Goal: Communication & Community: Participate in discussion

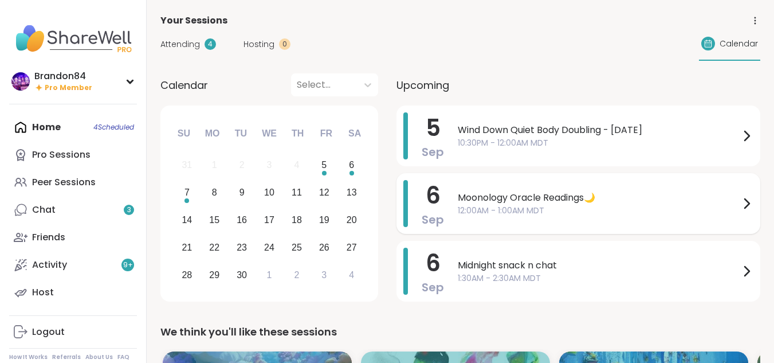
click at [508, 201] on span "Moonology Oracle Readings🌙" at bounding box center [599, 198] width 282 height 14
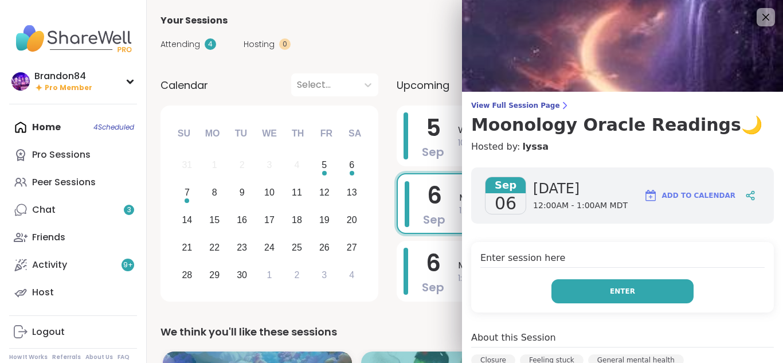
click at [640, 290] on button "Enter" at bounding box center [622, 291] width 142 height 24
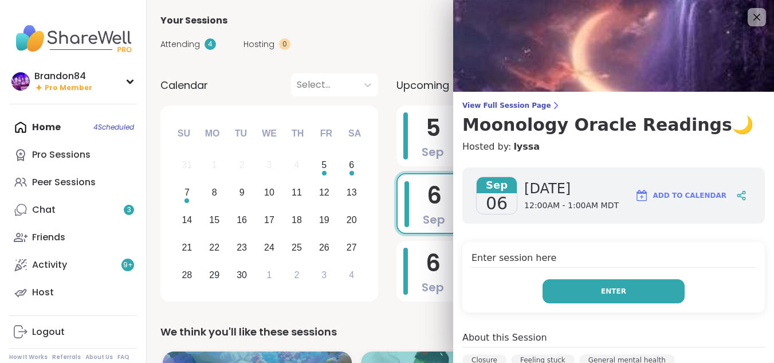
click at [640, 290] on button "Enter" at bounding box center [614, 291] width 142 height 24
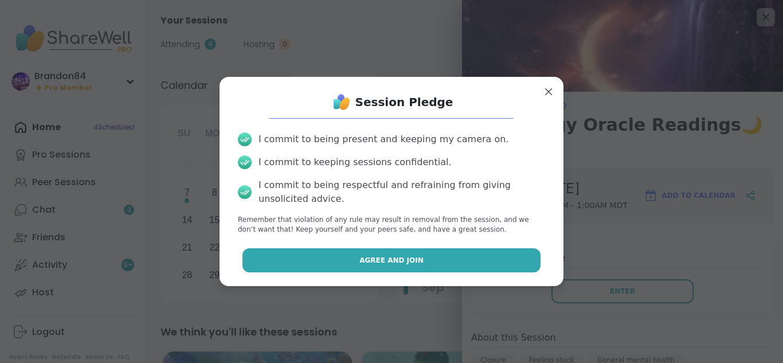
click at [342, 258] on button "Agree and Join" at bounding box center [391, 260] width 299 height 24
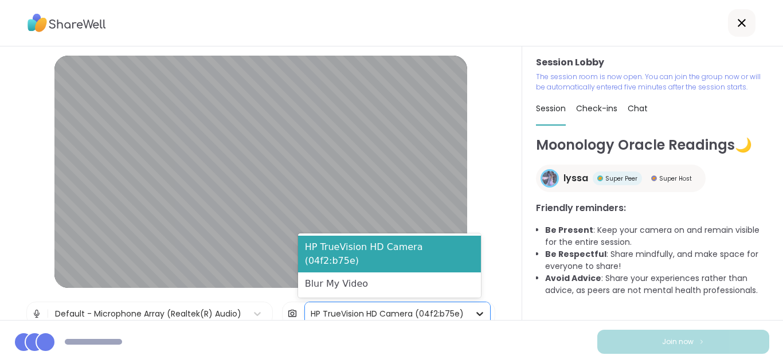
click at [469, 305] on div at bounding box center [479, 313] width 21 height 21
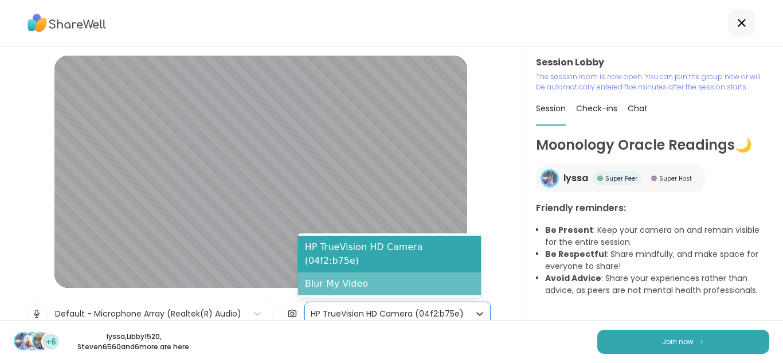
click at [416, 284] on div "Blur My Video" at bounding box center [389, 283] width 183 height 23
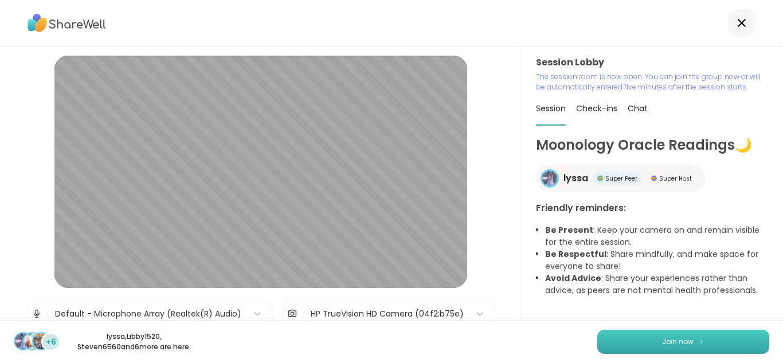
click at [684, 336] on button "Join now" at bounding box center [683, 342] width 172 height 24
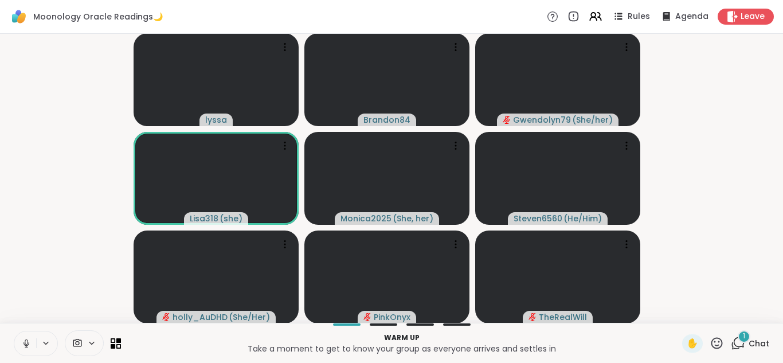
click at [26, 341] on icon at bounding box center [26, 343] width 10 height 10
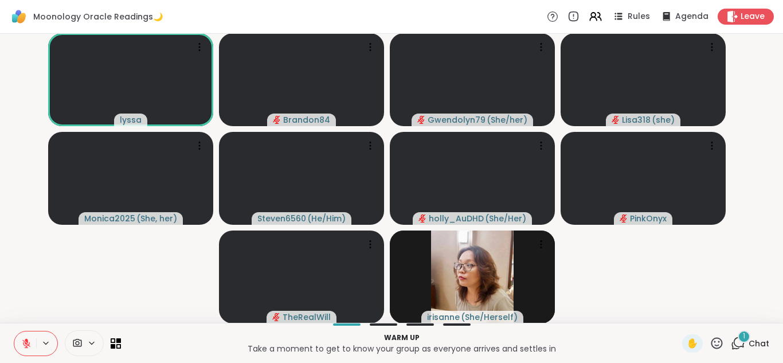
click at [738, 342] on div "1" at bounding box center [744, 336] width 13 height 13
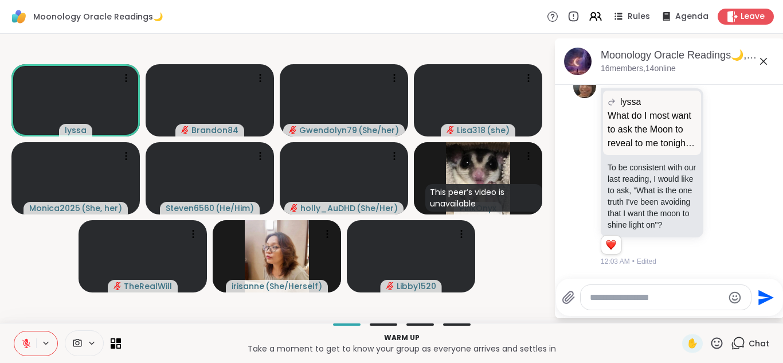
scroll to position [1931, 0]
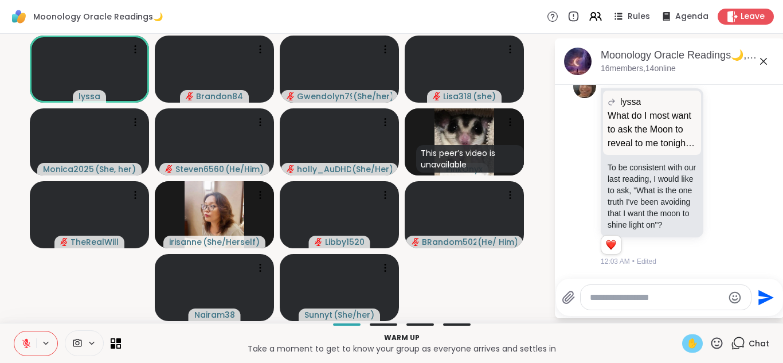
click at [687, 342] on span "✋" at bounding box center [692, 343] width 11 height 14
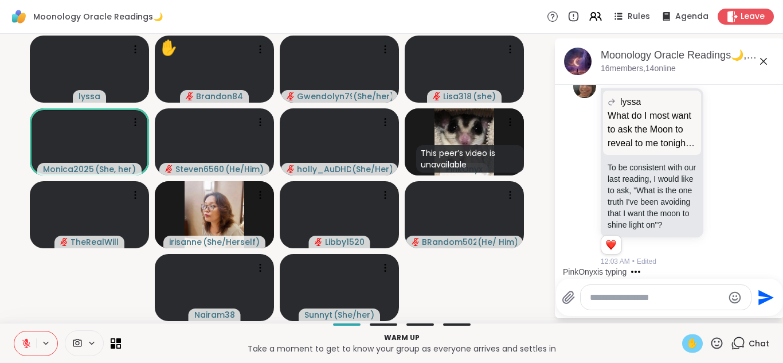
click at [687, 342] on span "✋" at bounding box center [692, 343] width 11 height 14
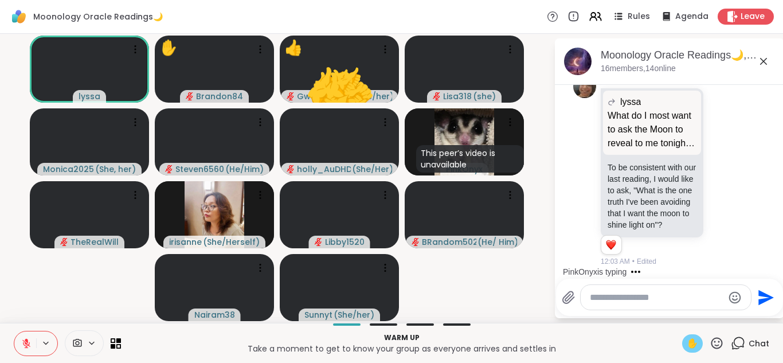
click at [687, 342] on span "✋" at bounding box center [692, 343] width 11 height 14
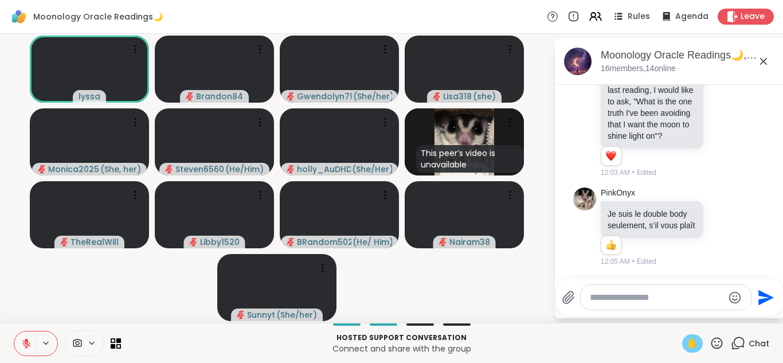
scroll to position [2031, 0]
click at [687, 342] on span "✋" at bounding box center [692, 343] width 11 height 14
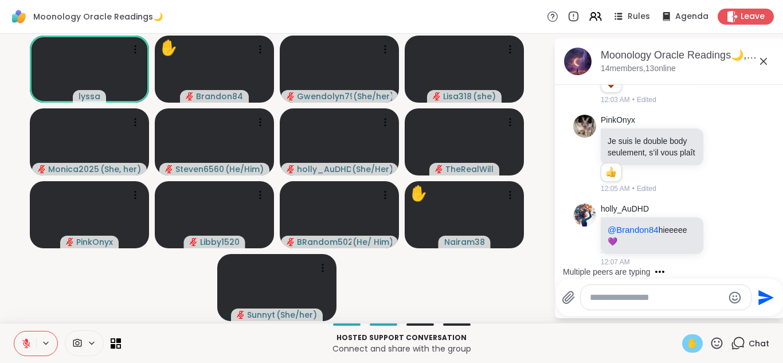
scroll to position [2104, 0]
click at [706, 232] on div at bounding box center [724, 235] width 36 height 14
click at [719, 232] on icon at bounding box center [723, 234] width 9 height 9
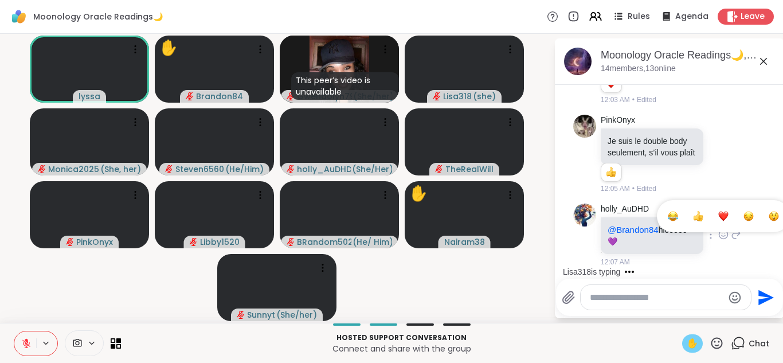
click at [718, 212] on div "Select Reaction: Heart" at bounding box center [723, 216] width 10 height 10
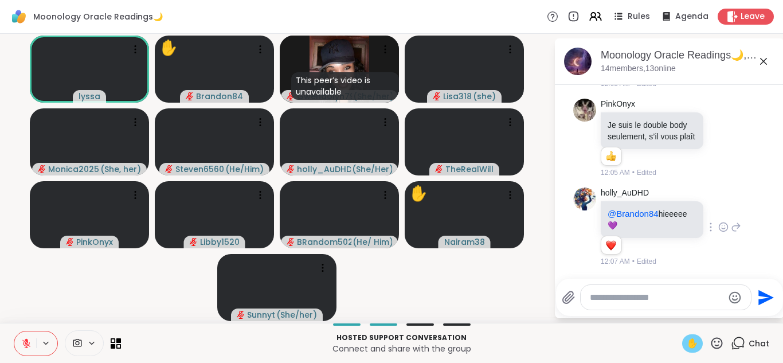
scroll to position [2120, 0]
click at [732, 225] on icon at bounding box center [736, 227] width 8 height 8
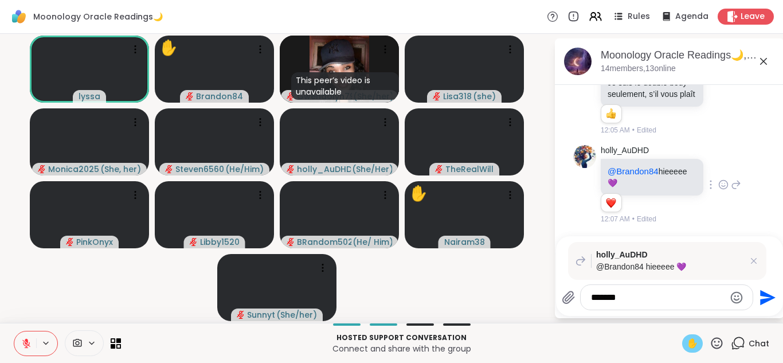
type textarea "********"
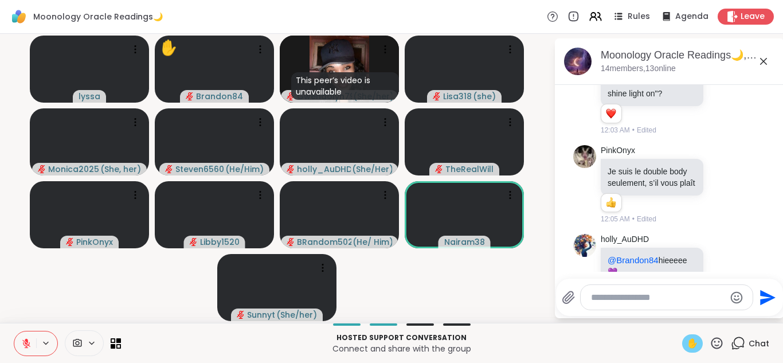
scroll to position [2313, 0]
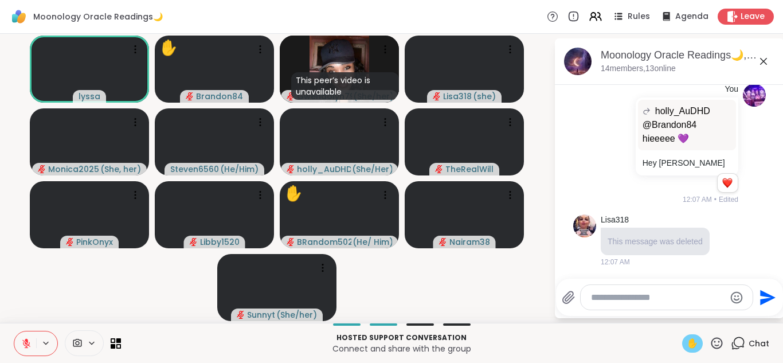
click at [687, 339] on span "✋" at bounding box center [692, 343] width 11 height 14
click at [25, 336] on button at bounding box center [25, 343] width 22 height 24
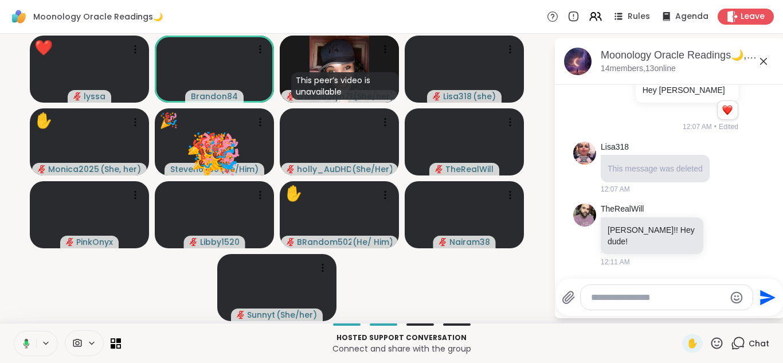
scroll to position [2374, 0]
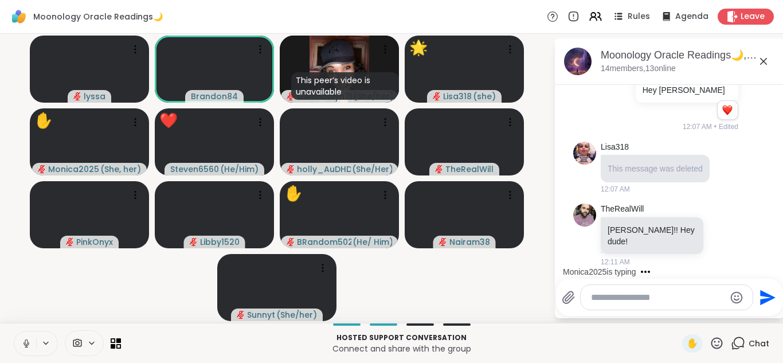
click at [27, 346] on icon at bounding box center [26, 343] width 10 height 10
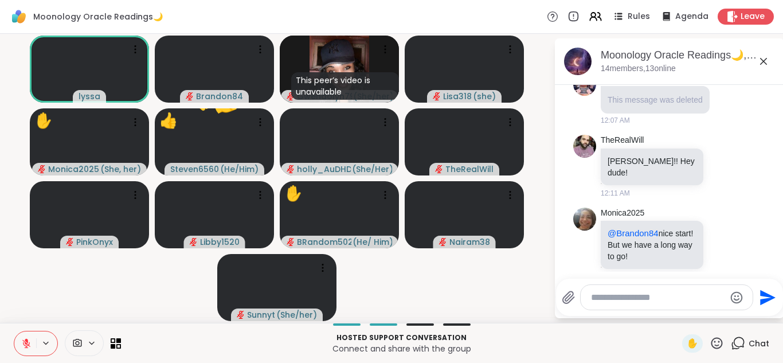
scroll to position [2458, 0]
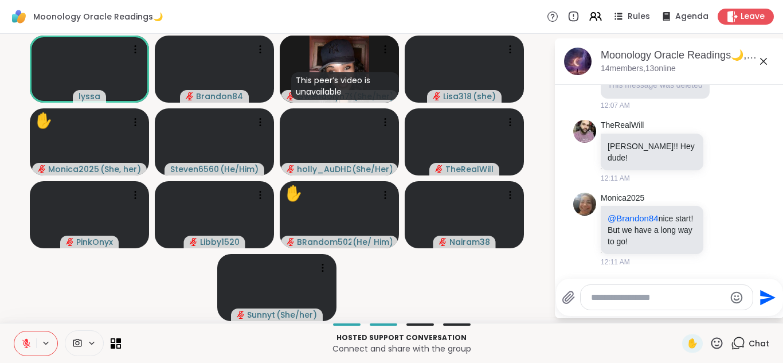
click at [27, 346] on icon at bounding box center [26, 343] width 8 height 8
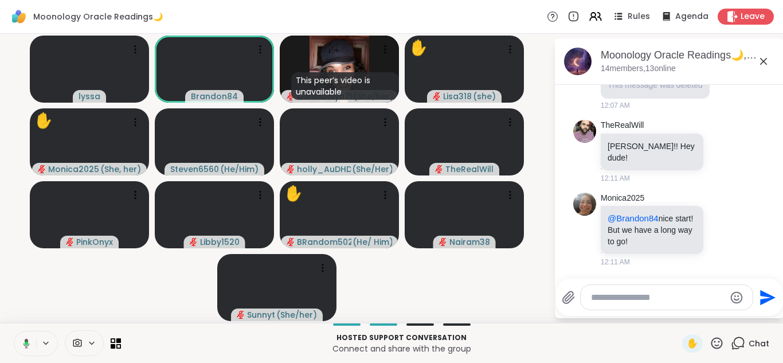
click at [27, 346] on icon at bounding box center [26, 343] width 6 height 10
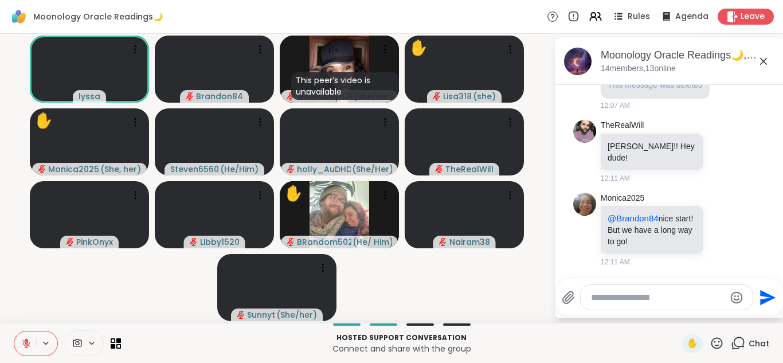
click at [27, 346] on icon at bounding box center [26, 343] width 8 height 8
click at [27, 346] on icon at bounding box center [26, 343] width 10 height 10
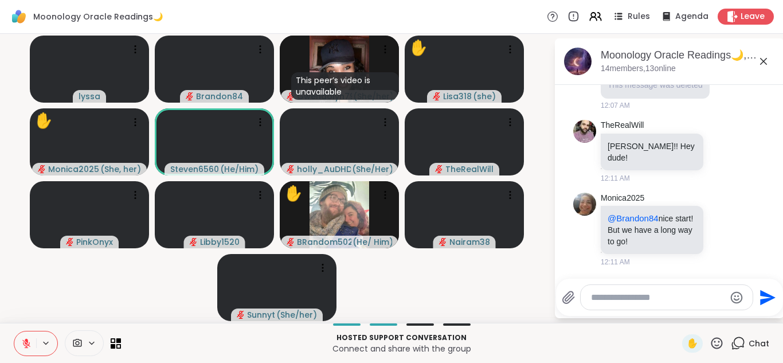
click at [27, 346] on icon at bounding box center [26, 343] width 8 height 8
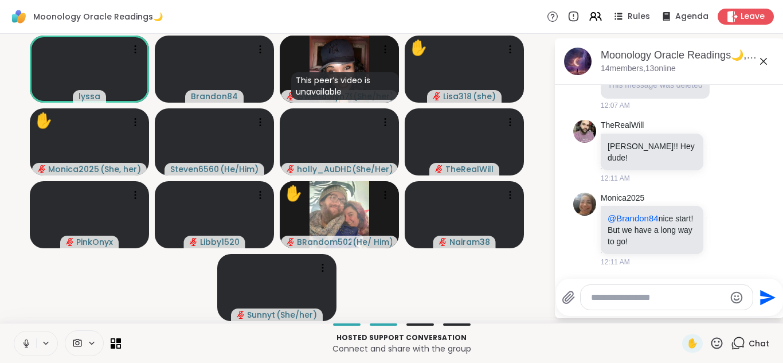
click at [27, 346] on icon at bounding box center [26, 343] width 10 height 10
click at [27, 346] on icon at bounding box center [26, 343] width 8 height 8
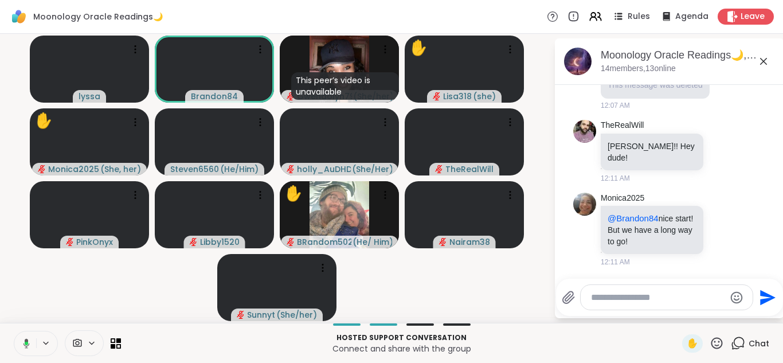
click at [27, 346] on icon at bounding box center [26, 343] width 6 height 10
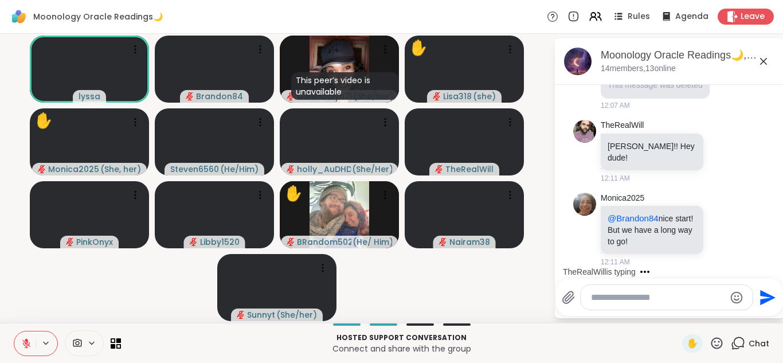
click at [27, 346] on icon at bounding box center [26, 343] width 8 height 8
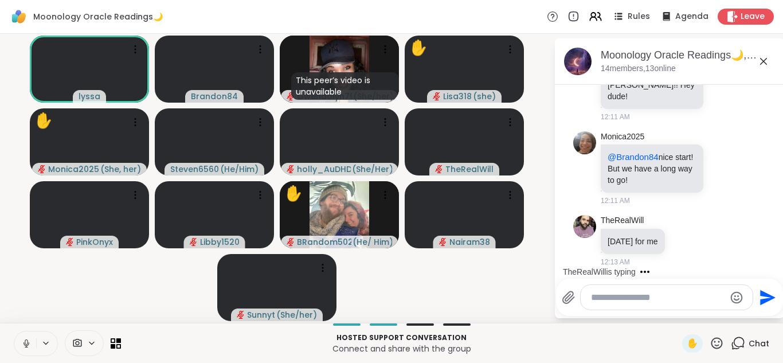
scroll to position [2519, 0]
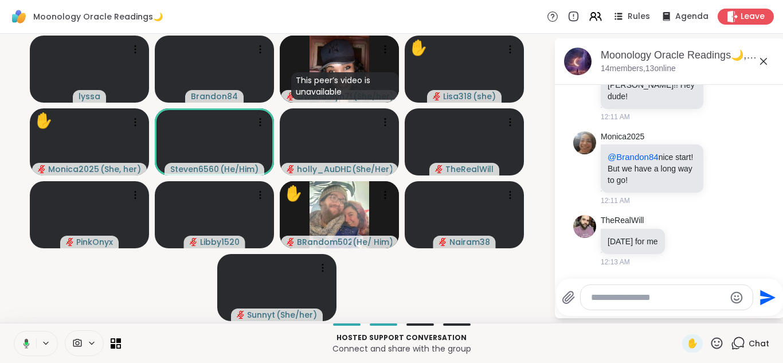
click at [27, 346] on icon at bounding box center [26, 343] width 6 height 10
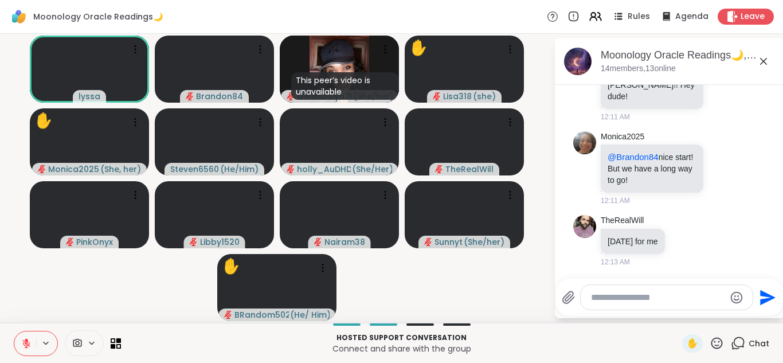
click at [27, 346] on icon at bounding box center [26, 343] width 8 height 8
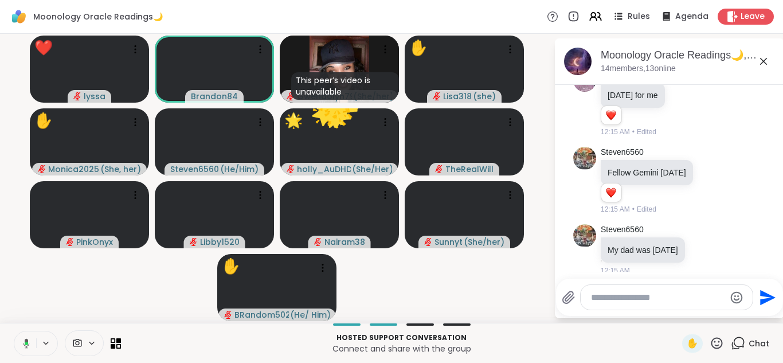
scroll to position [2674, 0]
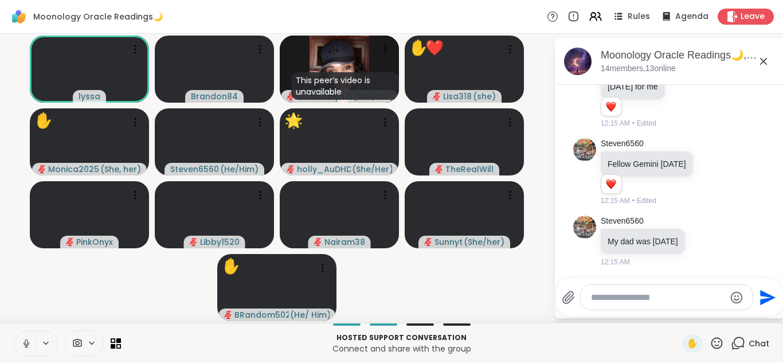
click at [27, 346] on icon at bounding box center [26, 343] width 10 height 10
click at [26, 338] on icon at bounding box center [26, 343] width 10 height 10
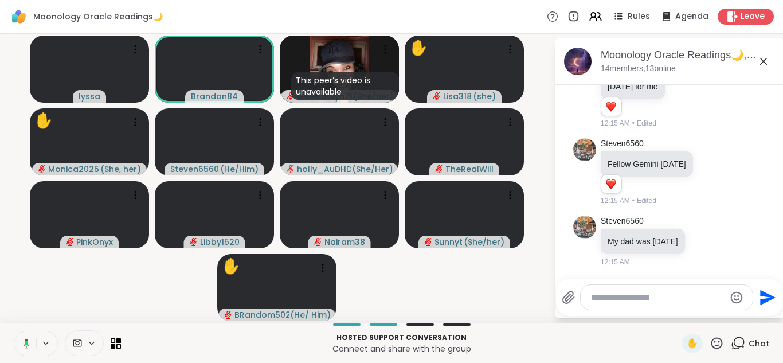
click at [26, 338] on icon at bounding box center [24, 343] width 10 height 10
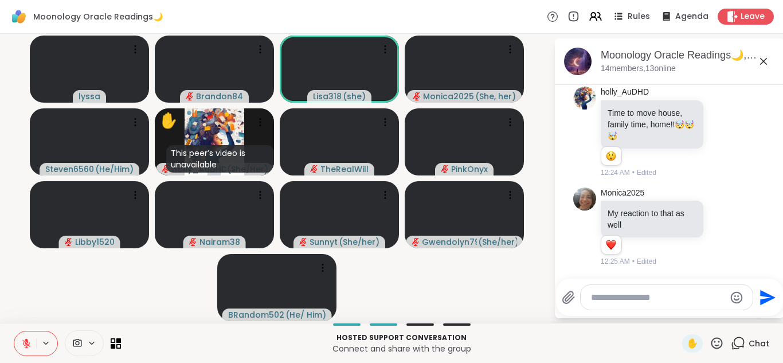
scroll to position [3191, 0]
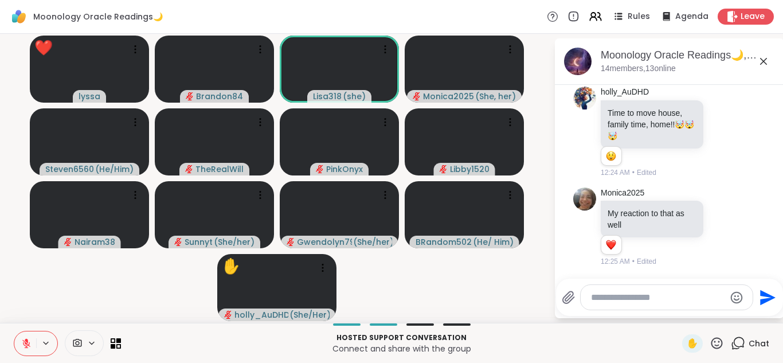
click at [711, 342] on icon at bounding box center [716, 342] width 11 height 11
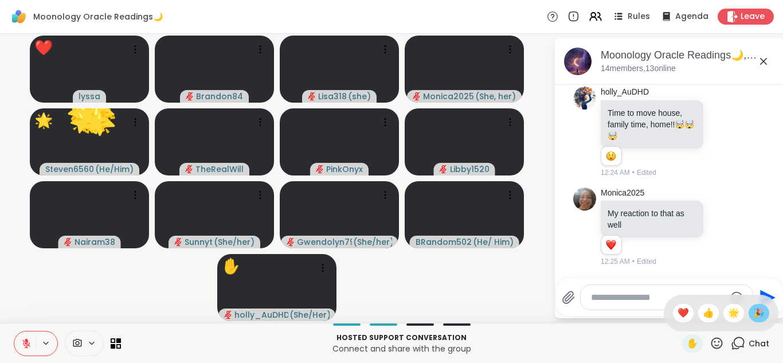
click at [753, 311] on span "🎉" at bounding box center [758, 313] width 11 height 14
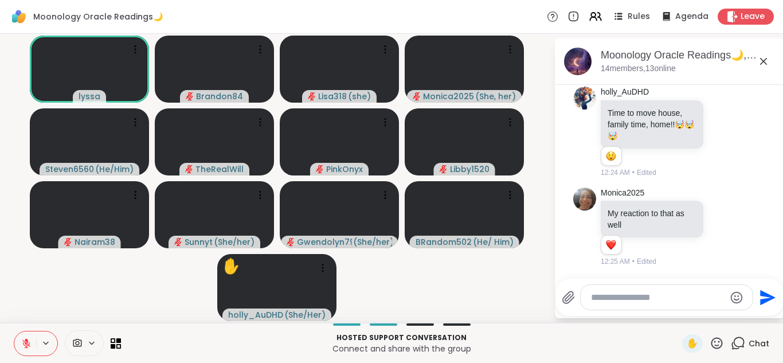
click at [616, 298] on textarea "Type your message" at bounding box center [658, 297] width 134 height 11
type textarea "*****"
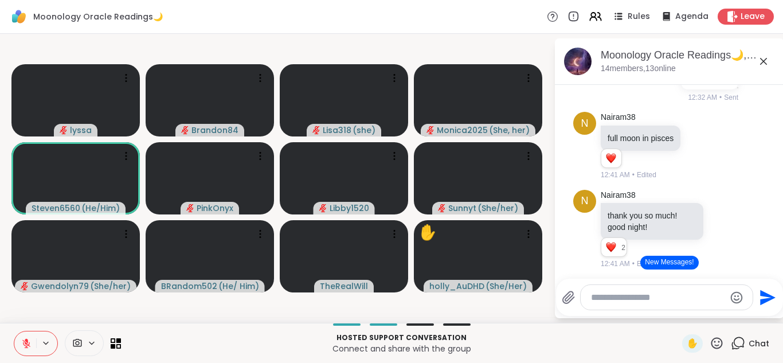
scroll to position [3430, 0]
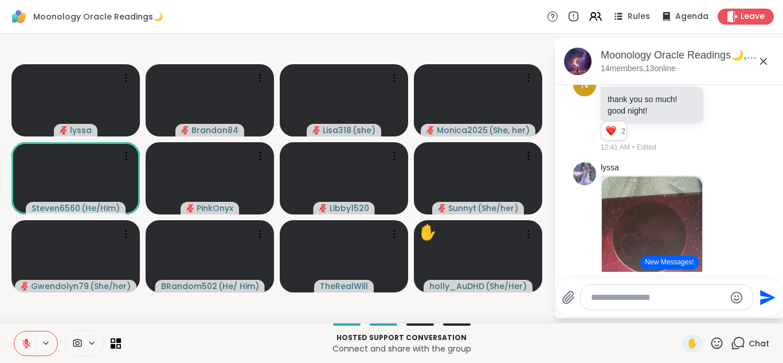
click at [656, 258] on button "New Messages!" at bounding box center [669, 263] width 58 height 14
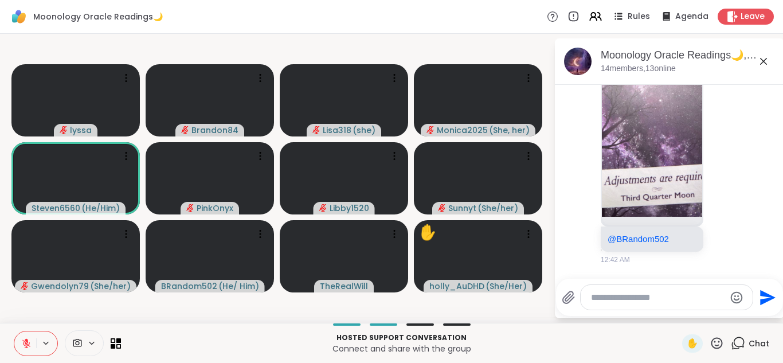
scroll to position [0, 0]
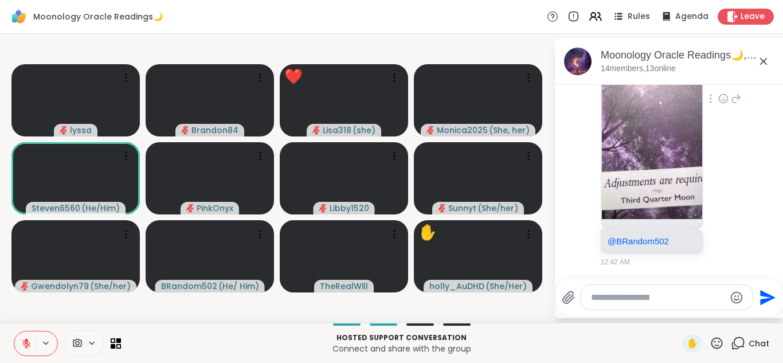
click at [735, 221] on div "lyssa @BRandom502 12:42 AM" at bounding box center [669, 99] width 193 height 345
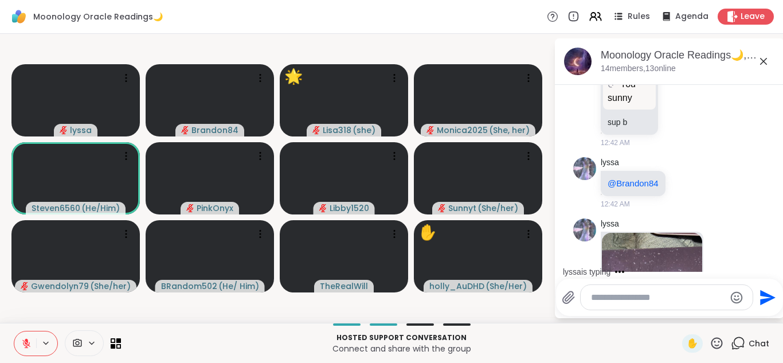
scroll to position [3923, 0]
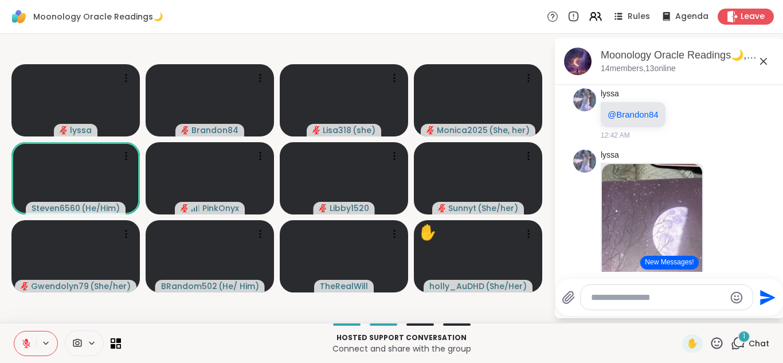
click at [689, 37] on icon at bounding box center [691, 33] width 8 height 8
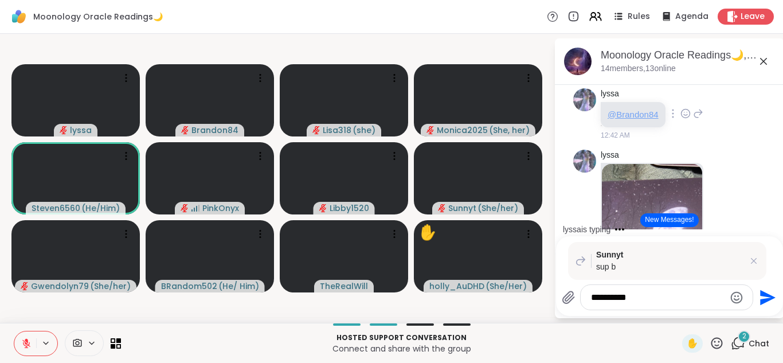
type textarea "**********"
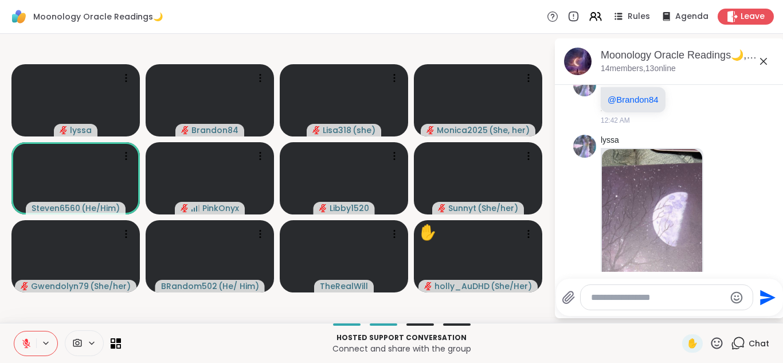
scroll to position [3939, 0]
click at [695, 101] on icon at bounding box center [698, 97] width 8 height 8
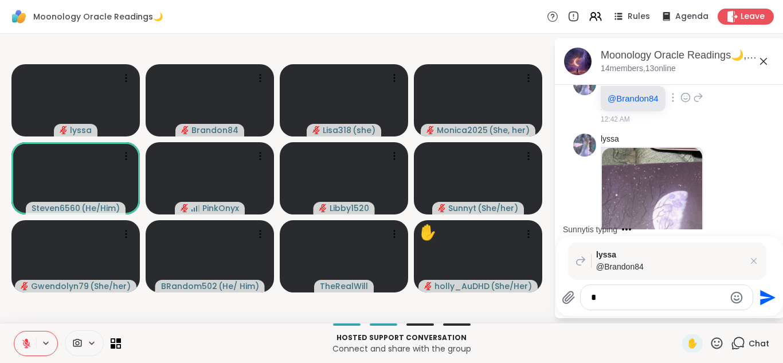
type textarea "**"
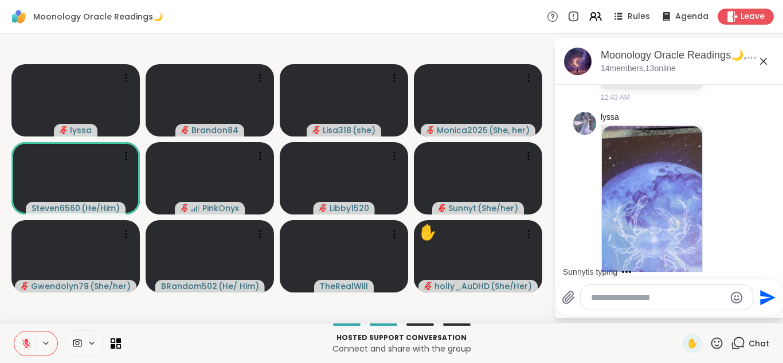
scroll to position [5300, 0]
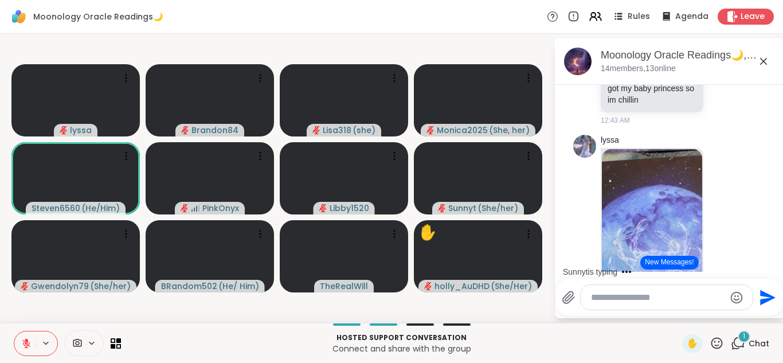
click at [718, 79] on icon at bounding box center [723, 73] width 10 height 11
click at [718, 60] on div "Select Reaction: Heart" at bounding box center [723, 55] width 10 height 10
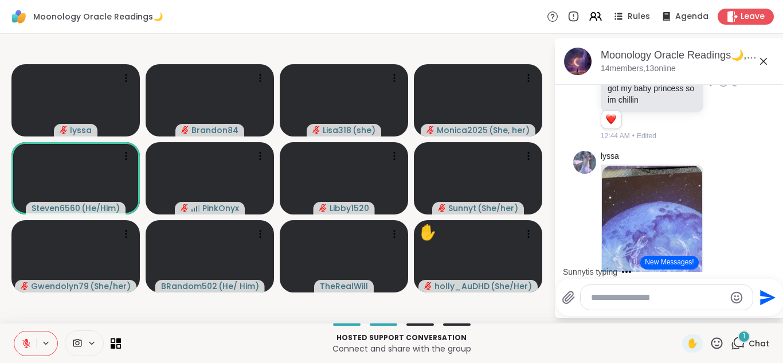
click at [666, 257] on button "New Messages!" at bounding box center [669, 263] width 58 height 14
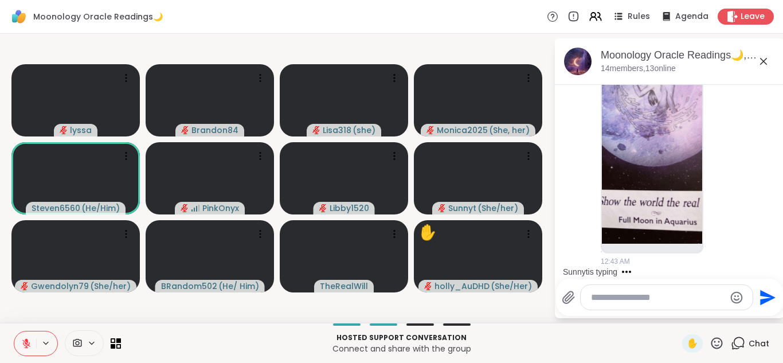
scroll to position [5917, 0]
click at [631, 210] on img at bounding box center [652, 107] width 100 height 273
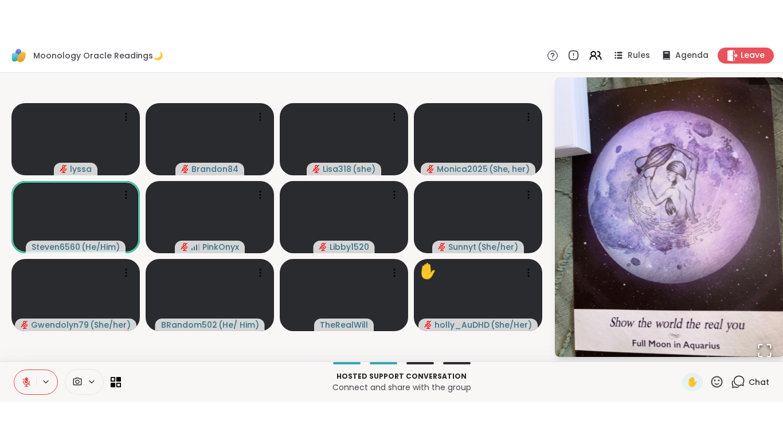
scroll to position [5933, 0]
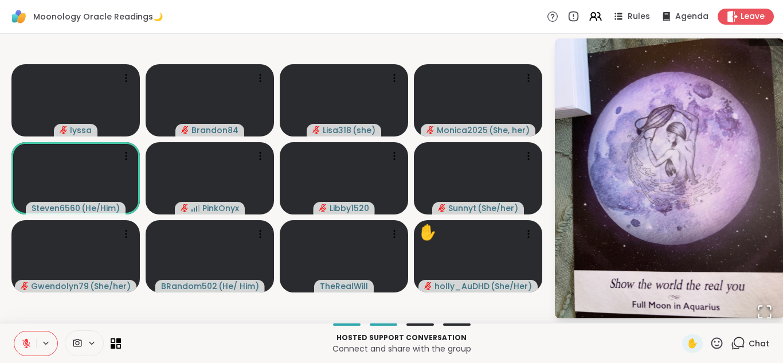
click at [742, 315] on img "Go to Slide 1" at bounding box center [669, 177] width 229 height 305
click at [763, 312] on icon "Open Fullscreen" at bounding box center [765, 312] width 16 height 16
click at [736, 345] on icon at bounding box center [738, 343] width 14 height 14
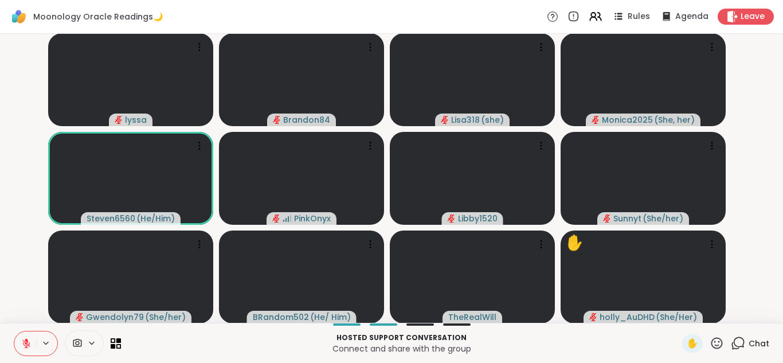
click at [736, 345] on icon at bounding box center [738, 343] width 14 height 14
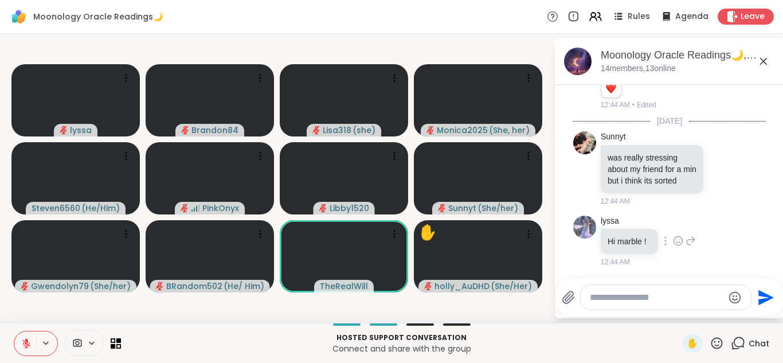
scroll to position [6090, 0]
click at [719, 164] on icon at bounding box center [723, 168] width 9 height 9
click at [718, 146] on div "Select Reaction: Heart" at bounding box center [723, 149] width 10 height 10
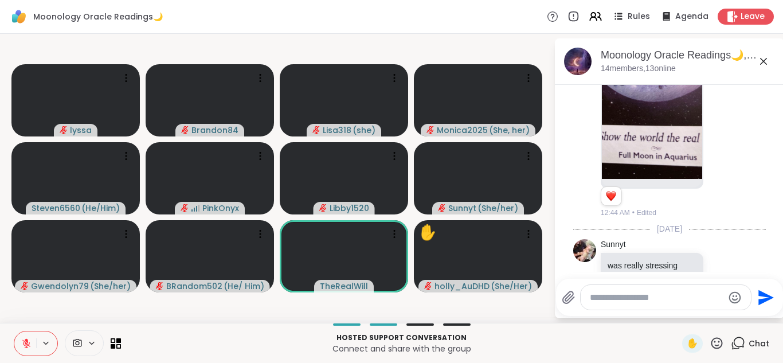
scroll to position [2, 0]
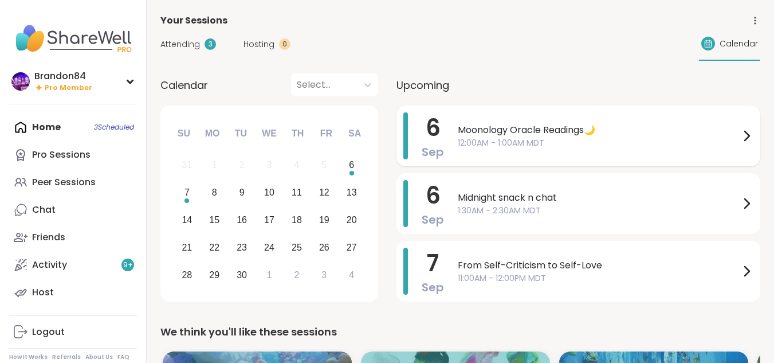
click at [481, 143] on span "12:00AM - 1:00AM MDT" at bounding box center [599, 143] width 282 height 12
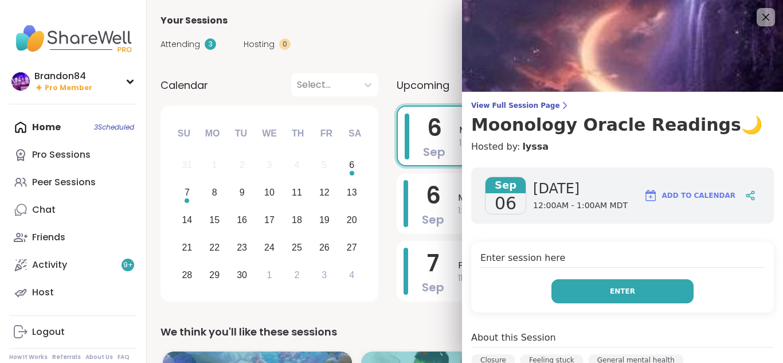
click at [597, 290] on button "Enter" at bounding box center [622, 291] width 142 height 24
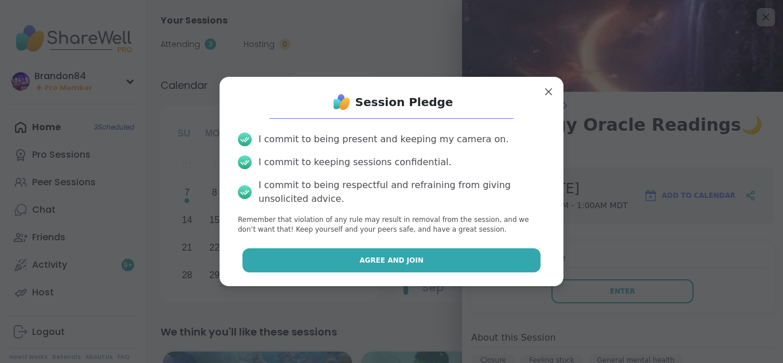
click at [426, 256] on button "Agree and Join" at bounding box center [391, 260] width 299 height 24
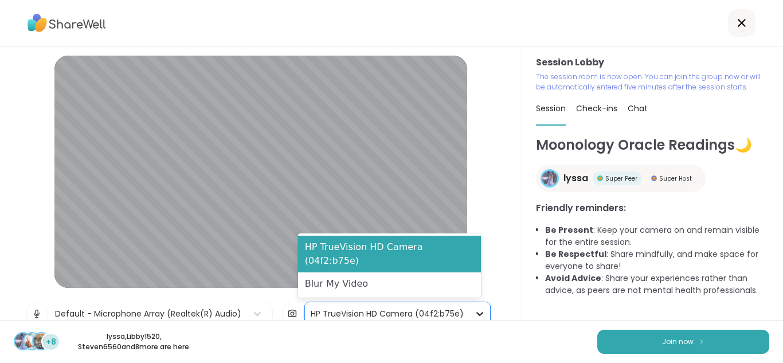
click at [474, 312] on icon at bounding box center [479, 313] width 11 height 11
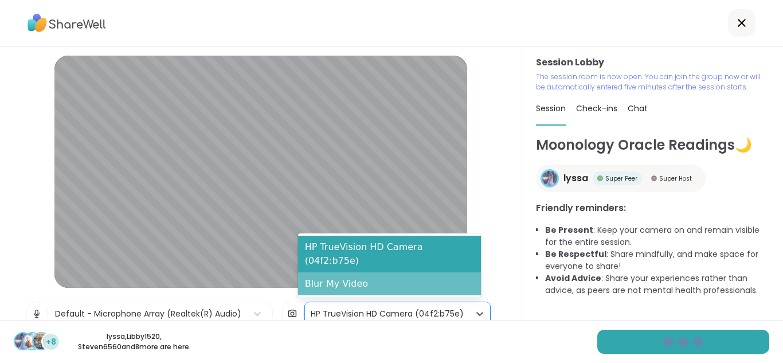
click at [398, 285] on div "Blur My Video" at bounding box center [389, 283] width 183 height 23
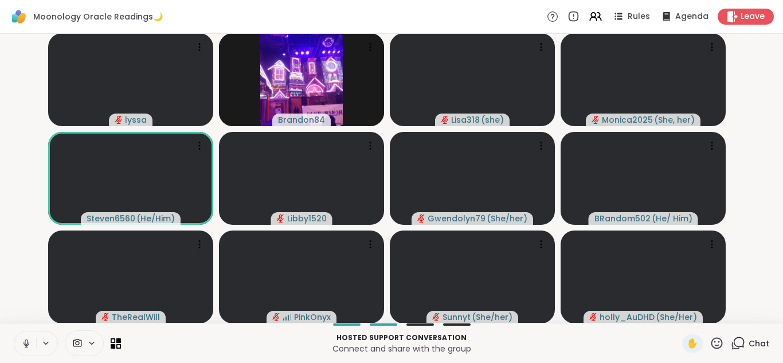
drag, startPoint x: 79, startPoint y: 336, endPoint x: 91, endPoint y: 339, distance: 11.7
click at [91, 339] on div at bounding box center [84, 343] width 39 height 26
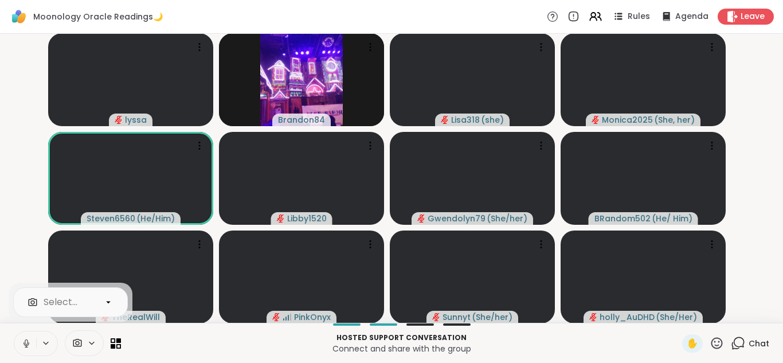
click at [91, 339] on icon at bounding box center [91, 343] width 9 height 10
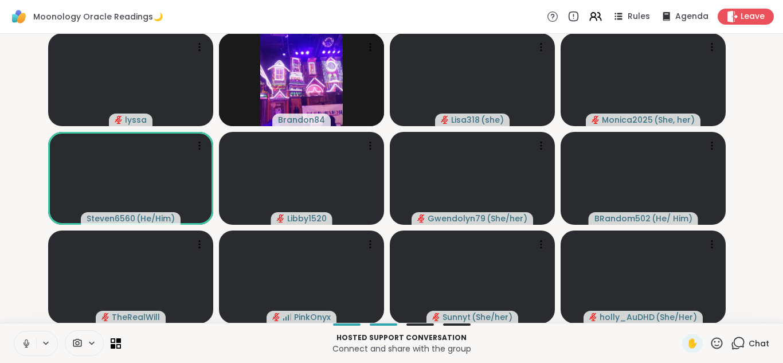
scroll to position [1, 0]
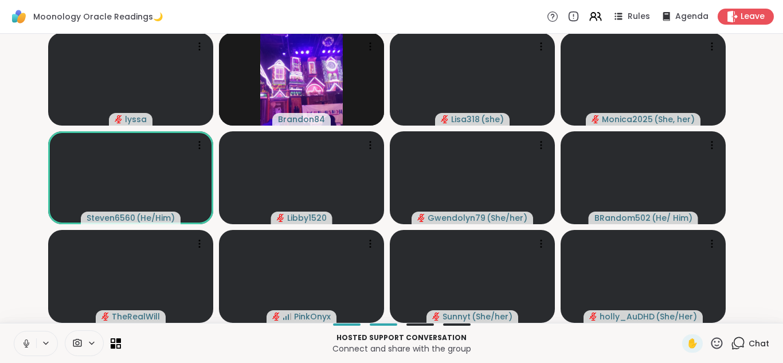
click at [88, 344] on icon at bounding box center [91, 343] width 9 height 10
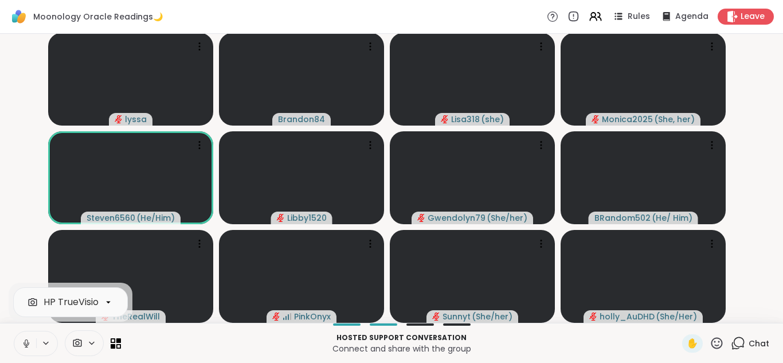
click at [19, 338] on button at bounding box center [25, 343] width 22 height 24
click at [99, 304] on div at bounding box center [108, 301] width 19 height 19
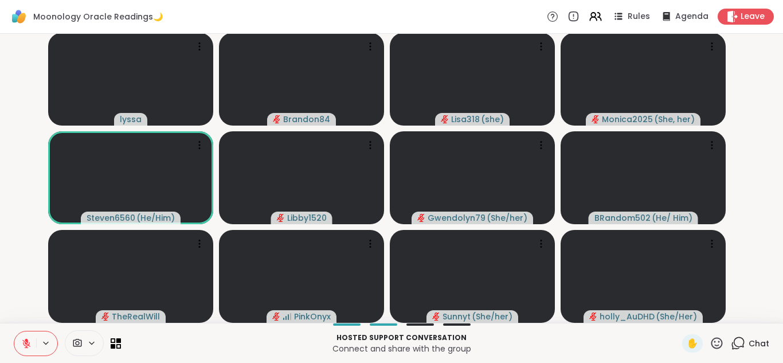
click at [0, 163] on div "lyssa Brandon84 Lisa318 ( she ) Monica2025 ( She, her ) Steven6560 ( He/Him ) L…" at bounding box center [391, 178] width 783 height 289
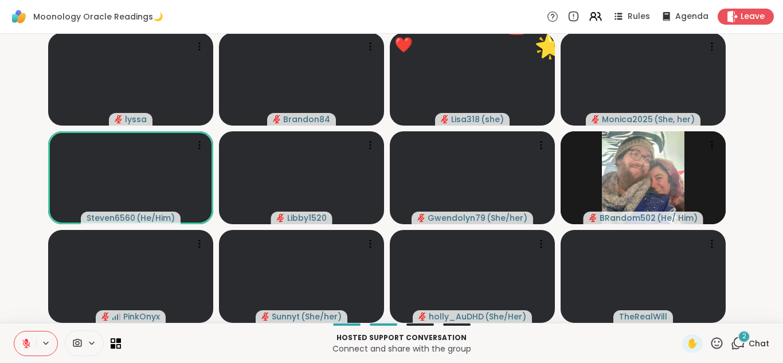
click at [731, 342] on icon at bounding box center [738, 343] width 14 height 14
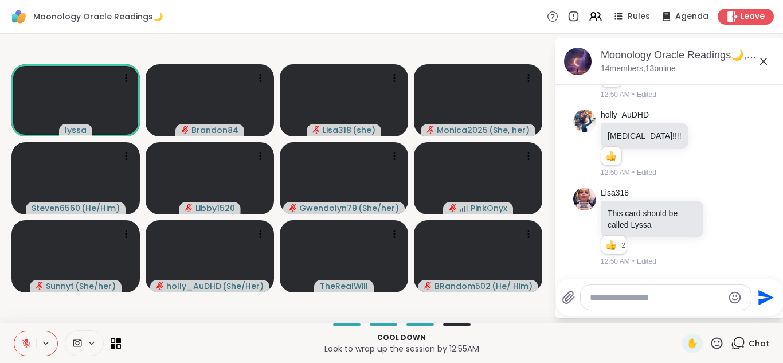
scroll to position [6540, 0]
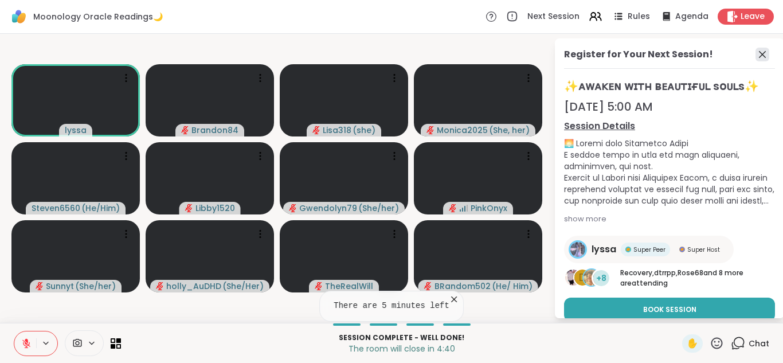
click at [755, 59] on icon at bounding box center [762, 55] width 14 height 14
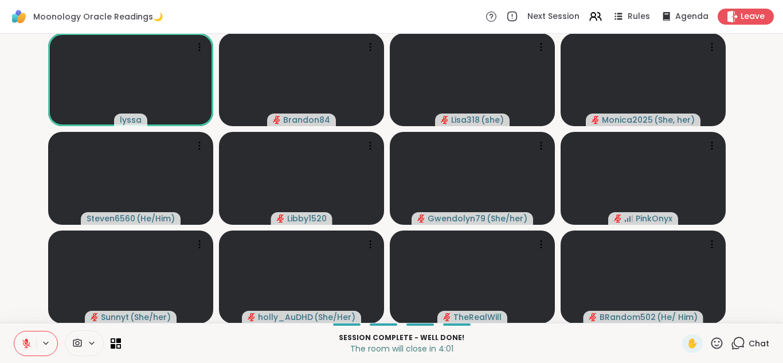
click at [732, 340] on icon at bounding box center [738, 343] width 14 height 14
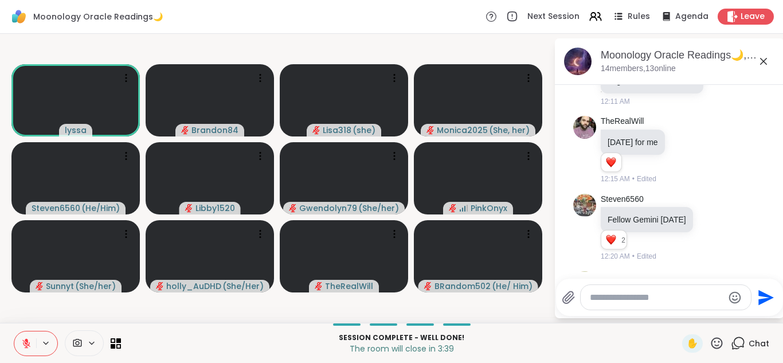
scroll to position [2491, 0]
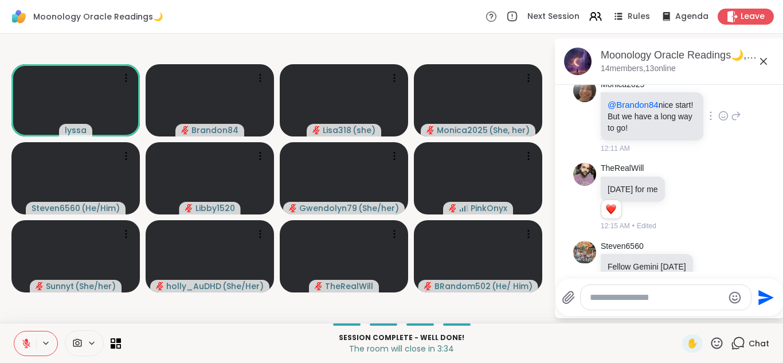
click at [718, 122] on icon at bounding box center [723, 115] width 10 height 11
click at [718, 103] on div "Select Reaction: Heart" at bounding box center [723, 97] width 10 height 10
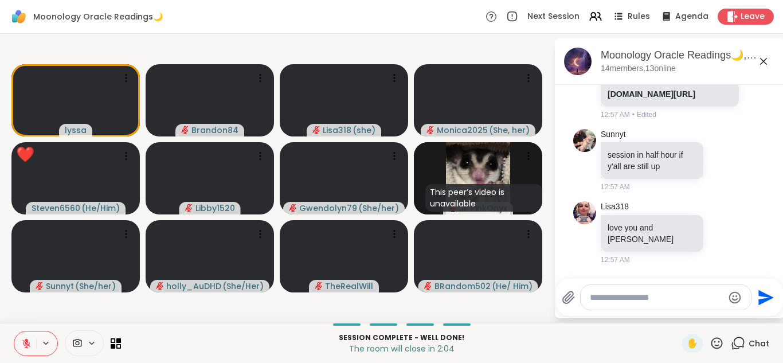
scroll to position [6973, 0]
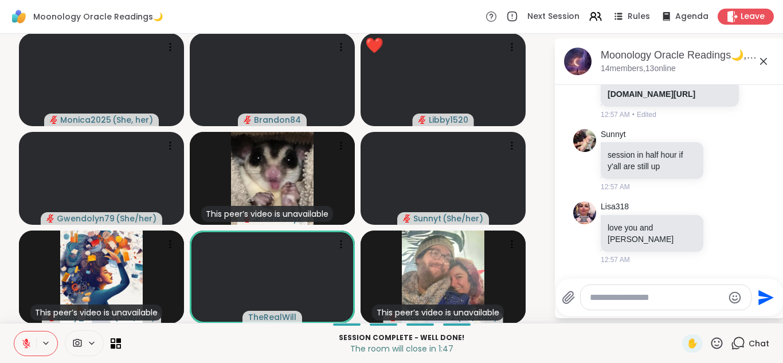
click at [26, 340] on icon at bounding box center [26, 340] width 3 height 5
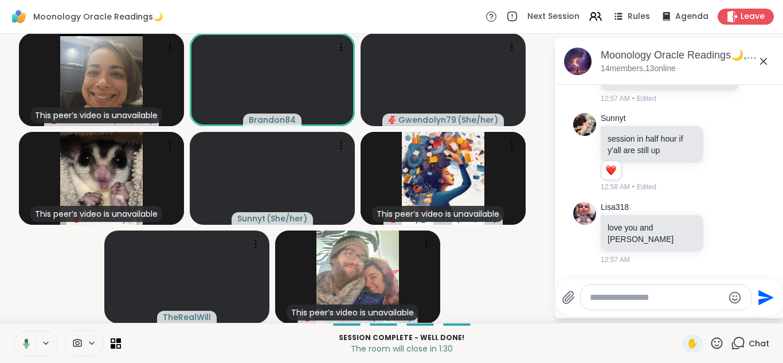
click at [25, 334] on button at bounding box center [24, 343] width 23 height 24
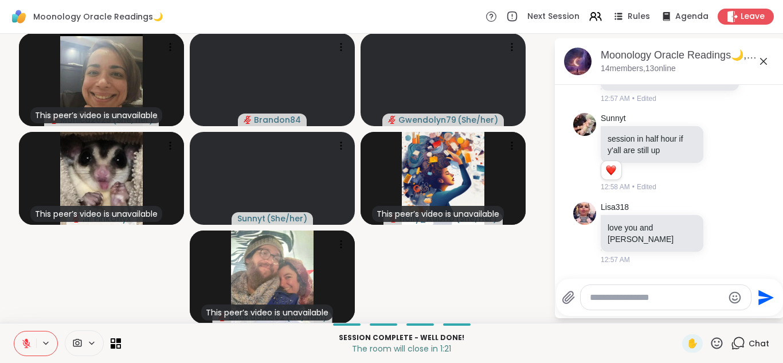
click at [25, 334] on button at bounding box center [25, 343] width 22 height 24
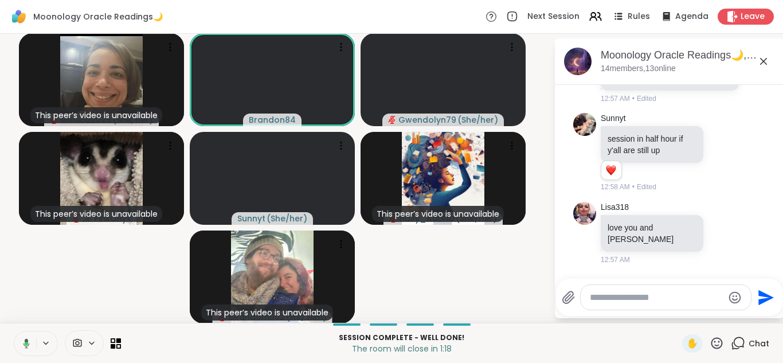
click at [25, 334] on button at bounding box center [24, 343] width 23 height 24
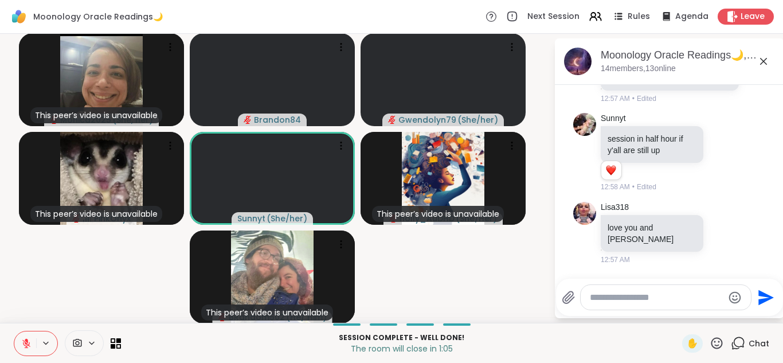
click at [25, 334] on button at bounding box center [25, 343] width 22 height 24
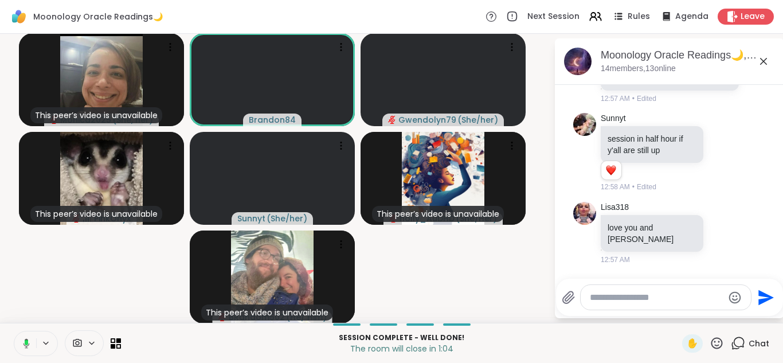
click at [25, 334] on button at bounding box center [24, 343] width 23 height 24
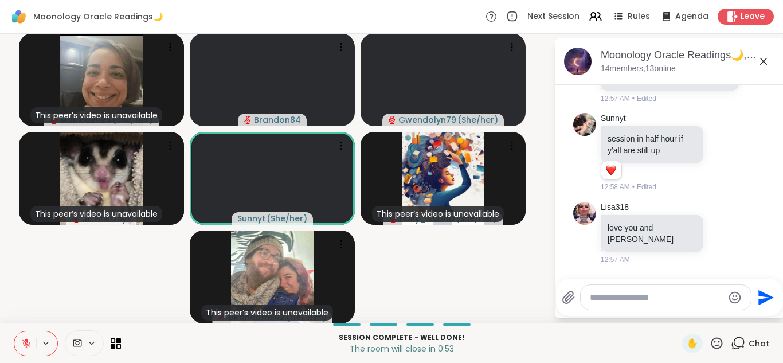
click at [25, 334] on button at bounding box center [25, 343] width 22 height 24
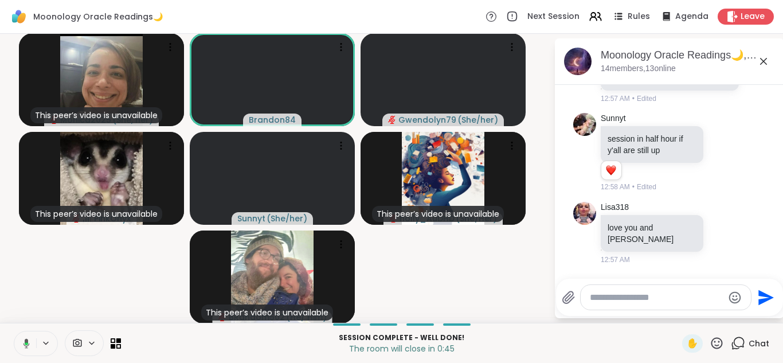
click at [25, 334] on button at bounding box center [24, 343] width 23 height 24
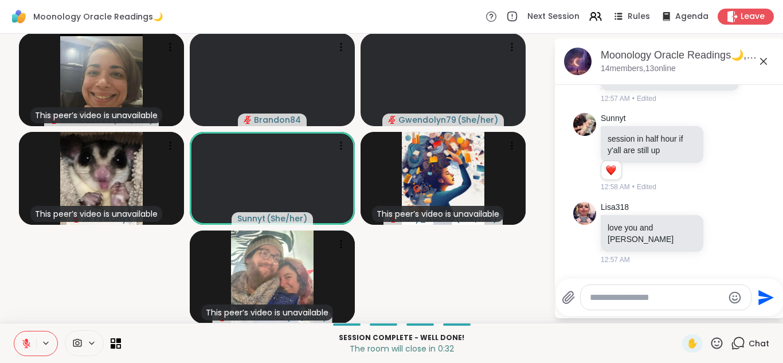
click at [25, 334] on button at bounding box center [25, 343] width 22 height 24
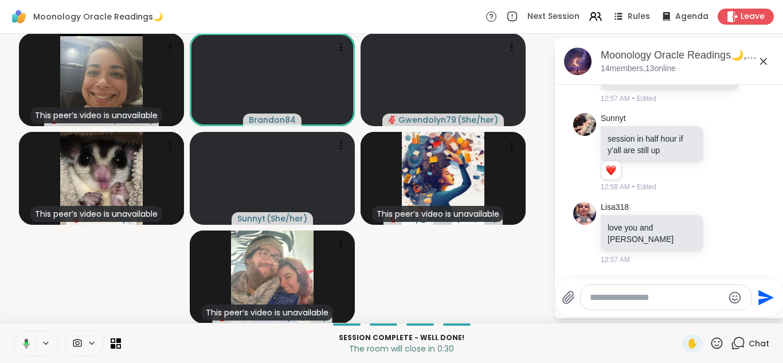
click at [25, 334] on button at bounding box center [24, 343] width 23 height 24
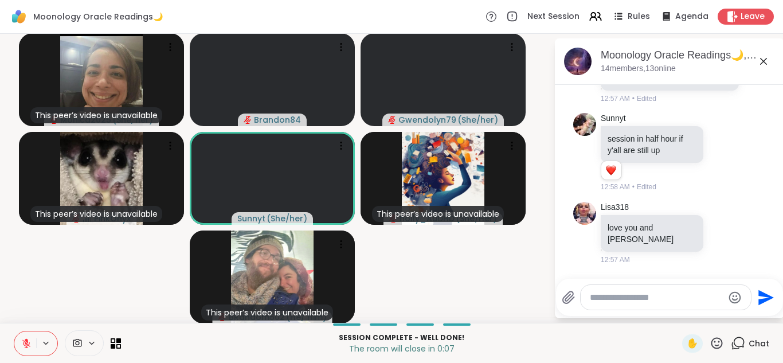
click at [25, 334] on button at bounding box center [25, 343] width 22 height 24
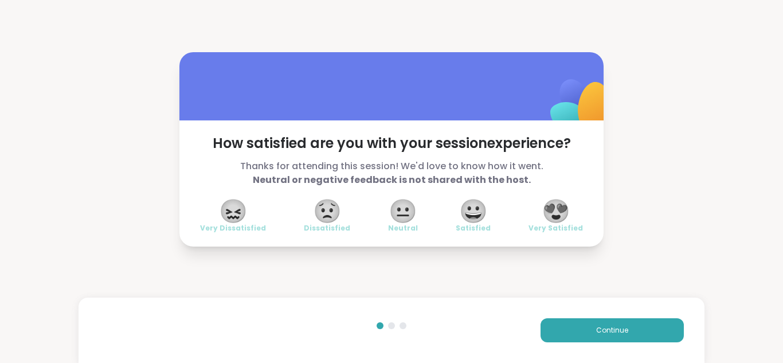
click at [558, 212] on span "😍" at bounding box center [556, 211] width 29 height 21
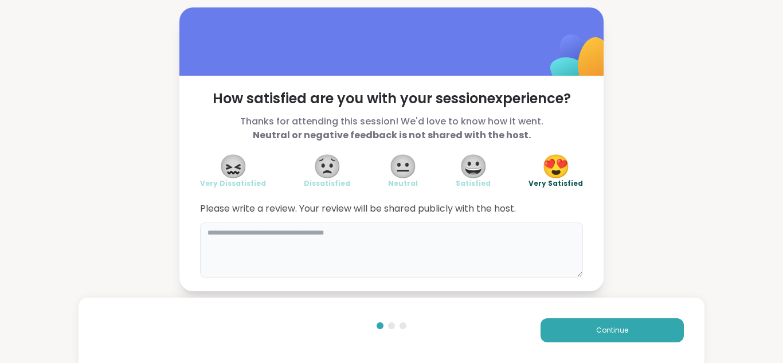
click at [289, 241] on textarea at bounding box center [391, 249] width 383 height 55
type textarea "*"
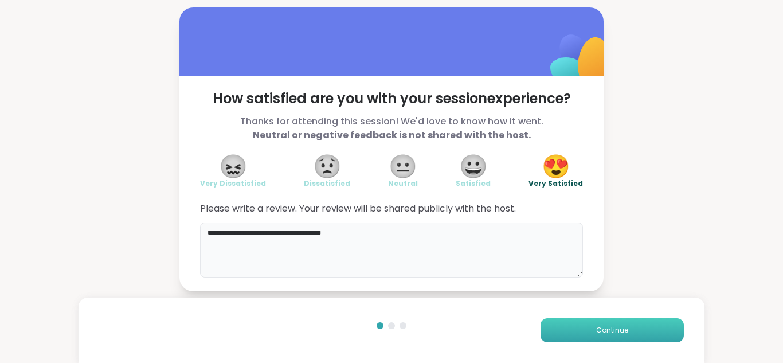
type textarea "**********"
click at [597, 325] on span "Continue" at bounding box center [612, 330] width 32 height 10
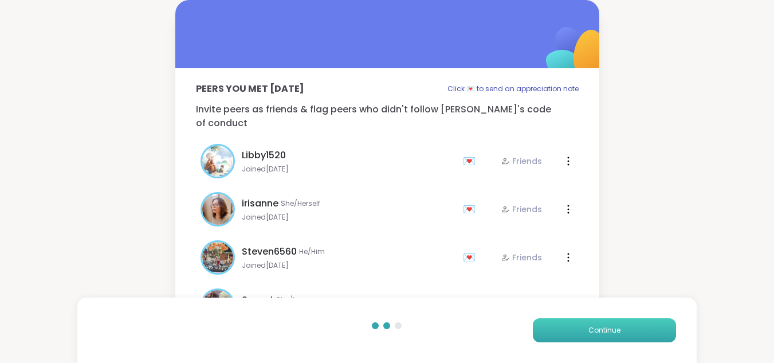
click at [597, 325] on span "Continue" at bounding box center [605, 330] width 32 height 10
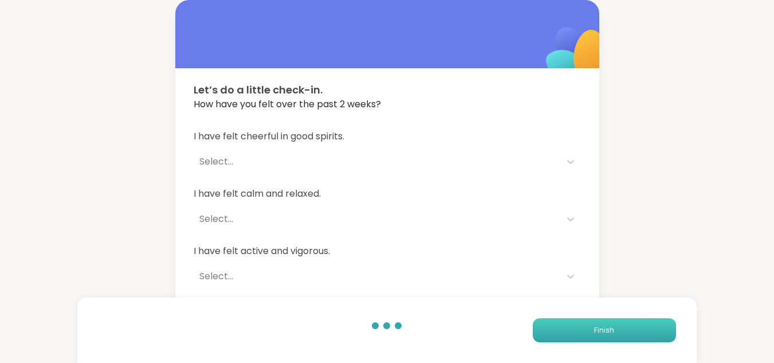
click at [597, 325] on span "Finish" at bounding box center [604, 330] width 20 height 10
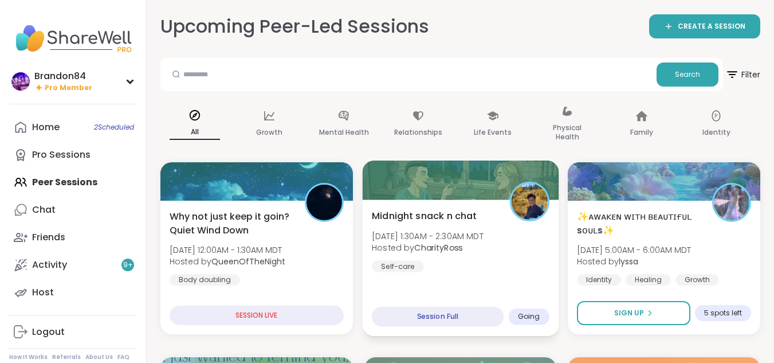
click at [460, 256] on div "Midnight snack n chat Sat, Sep 06 | 1:30AM - 2:30AM MDT Hosted by CharityRoss S…" at bounding box center [461, 240] width 178 height 63
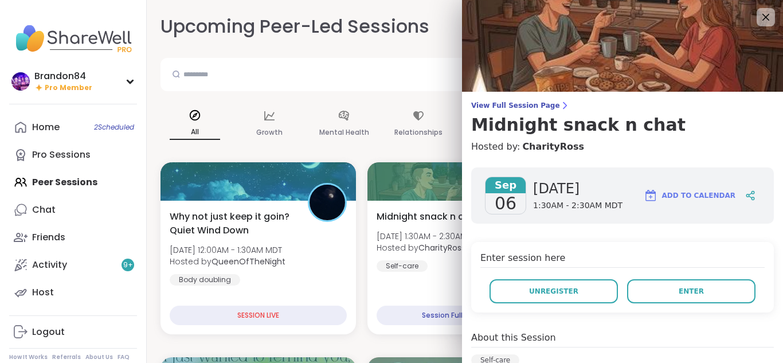
drag, startPoint x: 763, startPoint y: 164, endPoint x: 766, endPoint y: 171, distance: 8.0
click at [766, 171] on div "View Full Session Page Midnight snack n chat Hosted by: CharityRoss Sep 06 Satu…" at bounding box center [622, 181] width 321 height 363
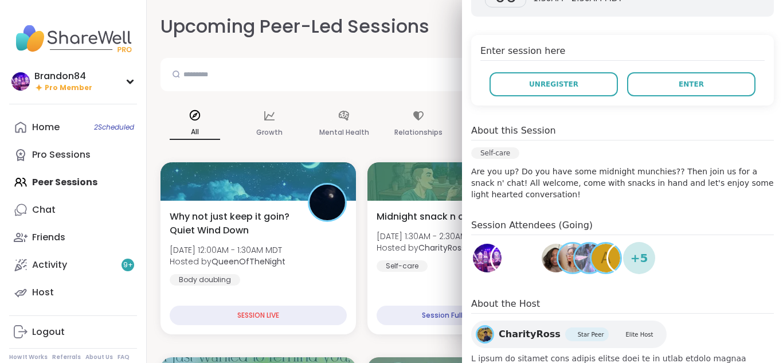
scroll to position [220, 0]
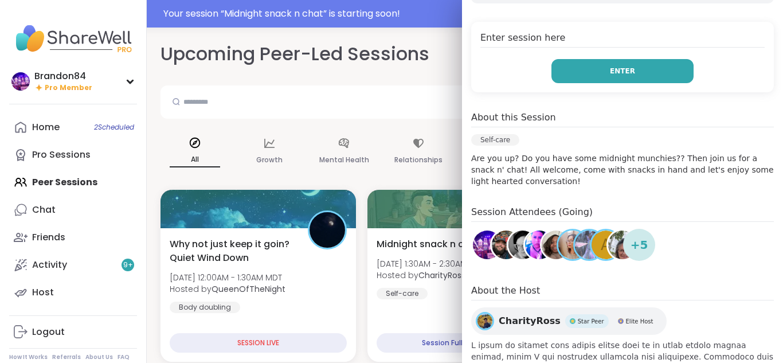
click at [612, 73] on span "Enter" at bounding box center [622, 71] width 25 height 10
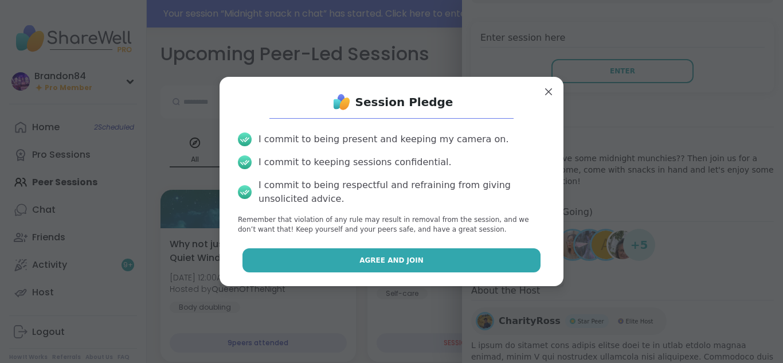
click at [255, 253] on button "Agree and Join" at bounding box center [391, 260] width 299 height 24
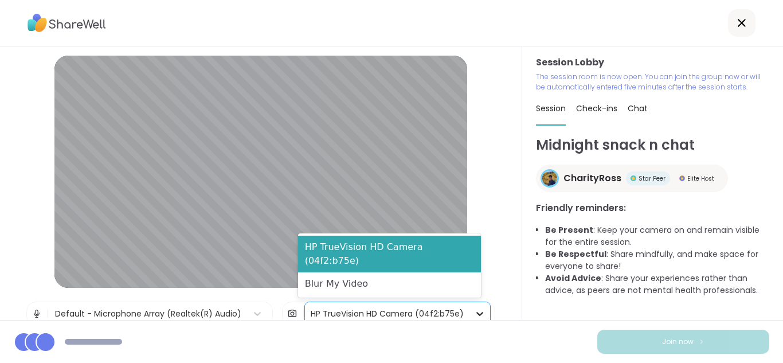
click at [475, 311] on icon at bounding box center [479, 313] width 11 height 11
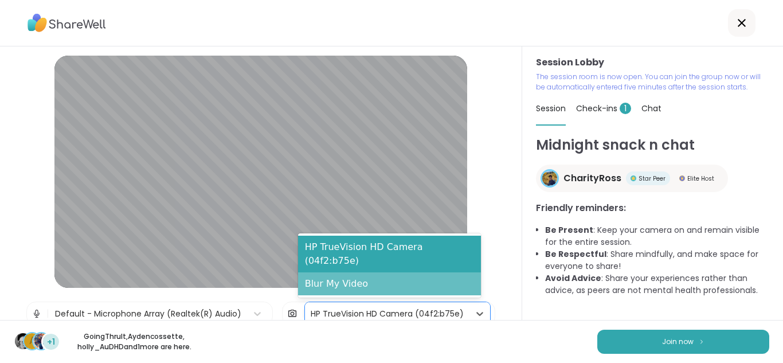
click at [365, 282] on div "Blur My Video" at bounding box center [389, 283] width 183 height 23
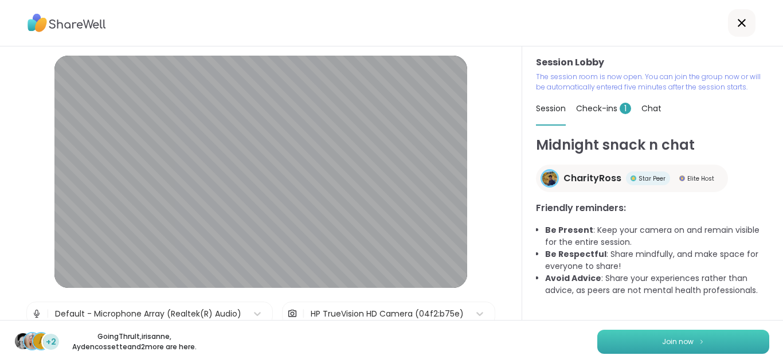
click at [637, 345] on button "Join now" at bounding box center [683, 342] width 172 height 24
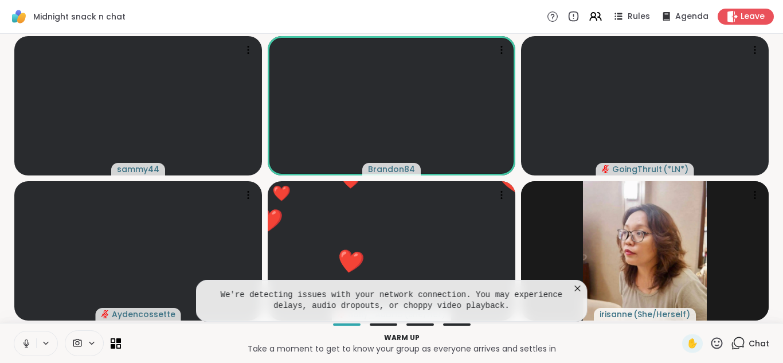
click at [576, 287] on icon at bounding box center [578, 288] width 6 height 6
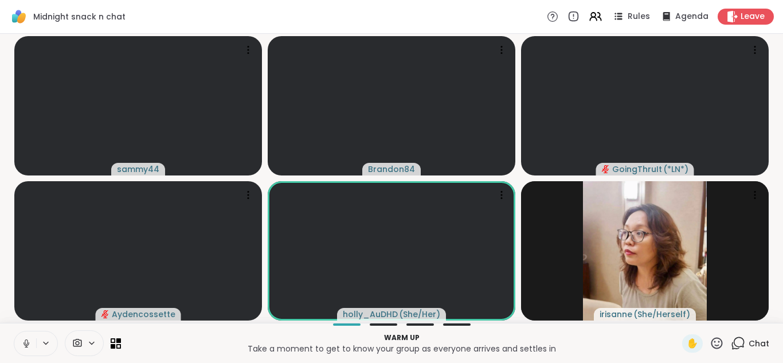
click at [28, 340] on icon at bounding box center [26, 341] width 3 height 5
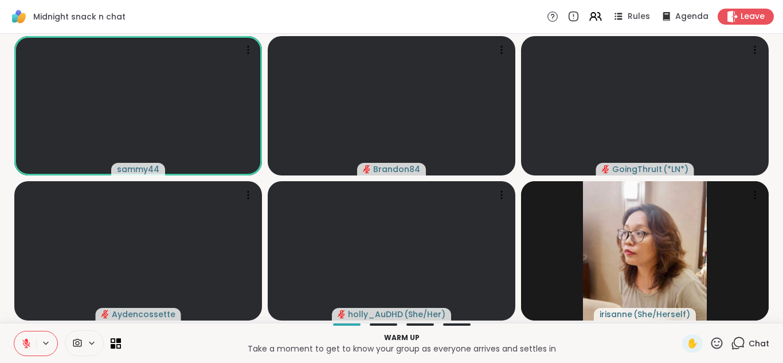
click at [734, 338] on icon at bounding box center [739, 342] width 11 height 10
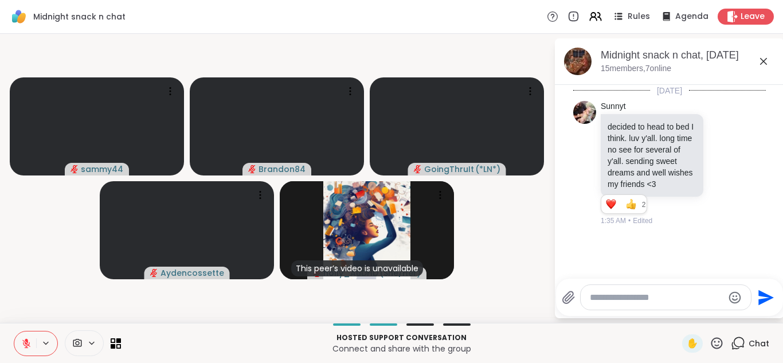
click at [29, 343] on icon at bounding box center [26, 343] width 10 height 10
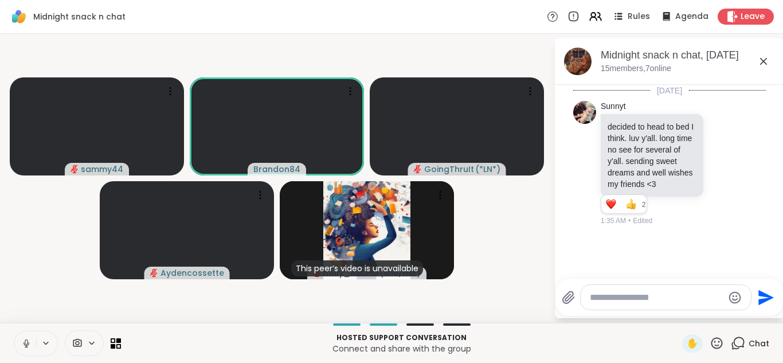
click at [29, 343] on icon at bounding box center [26, 343] width 6 height 3
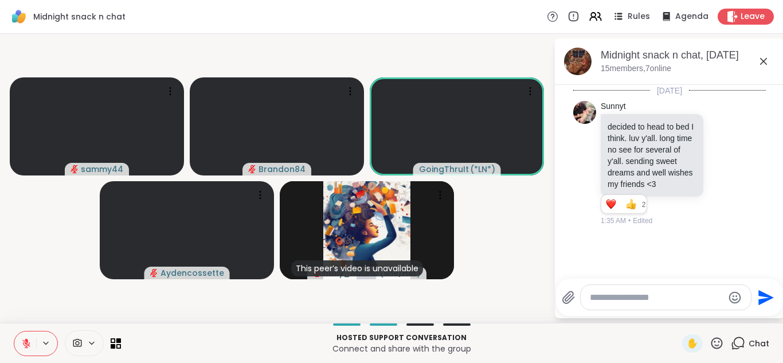
click at [29, 343] on icon at bounding box center [26, 343] width 10 height 10
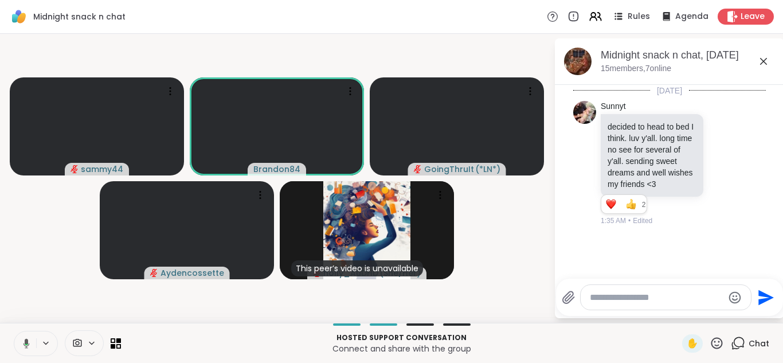
click at [29, 343] on icon at bounding box center [24, 343] width 10 height 10
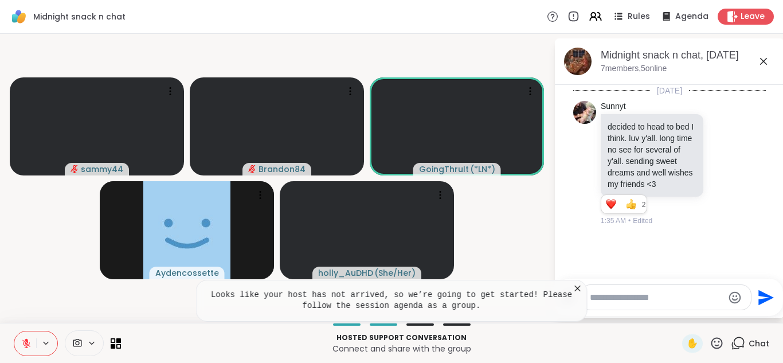
click at [625, 299] on textarea "Type your message" at bounding box center [657, 297] width 134 height 11
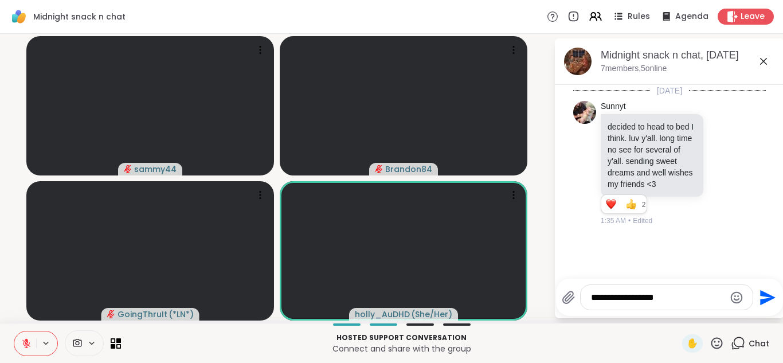
type textarea "**********"
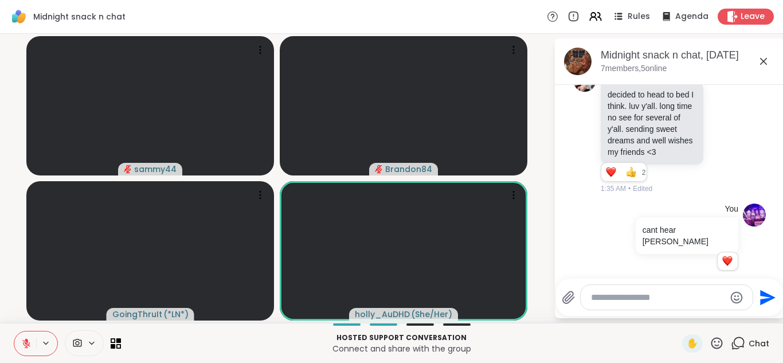
scroll to position [48, 0]
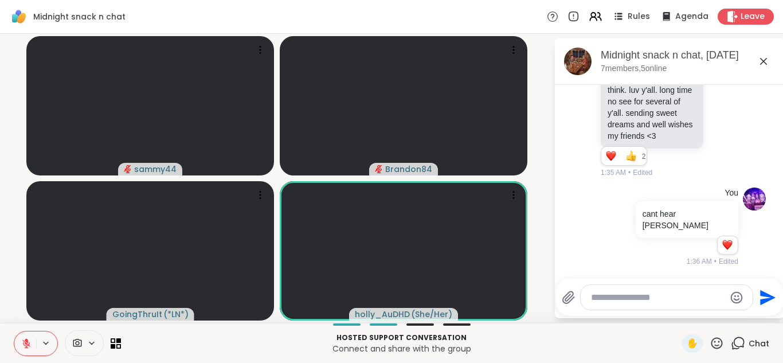
click at [761, 294] on icon "Send" at bounding box center [767, 296] width 15 height 15
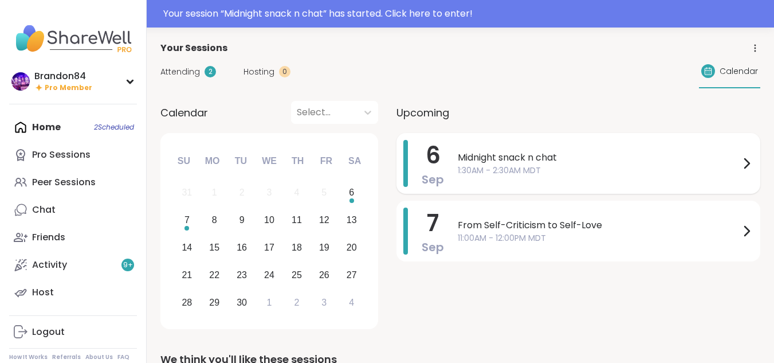
click at [532, 163] on span "Midnight snack n chat" at bounding box center [599, 158] width 282 height 14
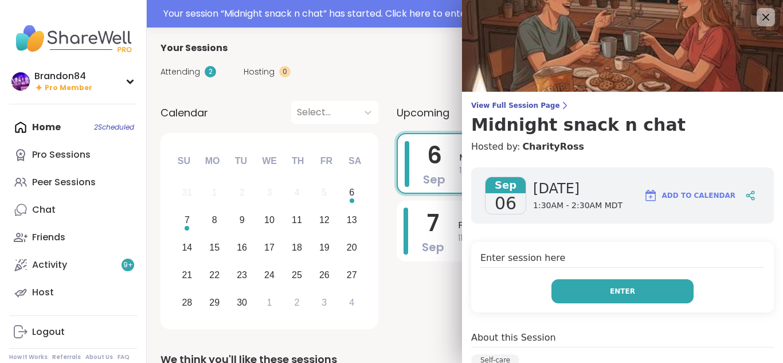
click at [622, 293] on button "Enter" at bounding box center [622, 291] width 142 height 24
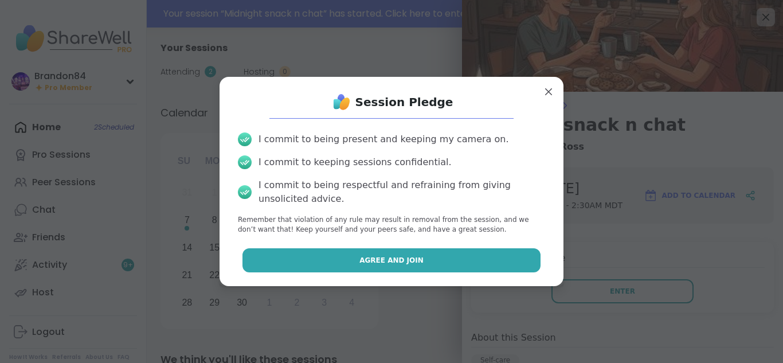
click at [464, 265] on button "Agree and Join" at bounding box center [391, 260] width 299 height 24
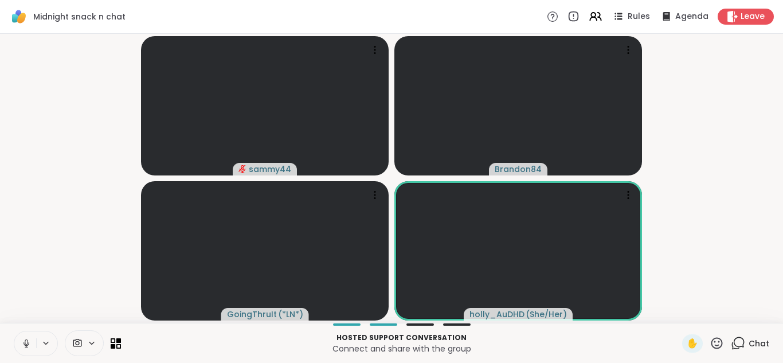
click at [22, 342] on icon at bounding box center [26, 343] width 10 height 10
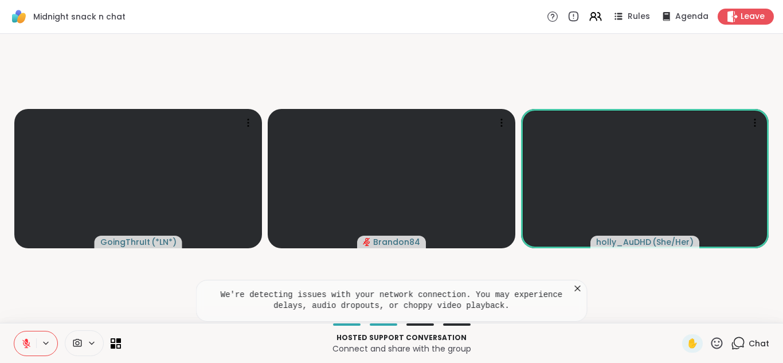
click at [22, 342] on icon at bounding box center [26, 343] width 10 height 10
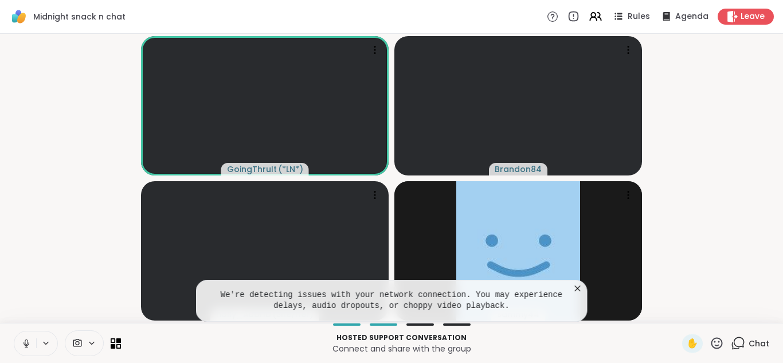
click at [22, 342] on icon at bounding box center [26, 343] width 10 height 10
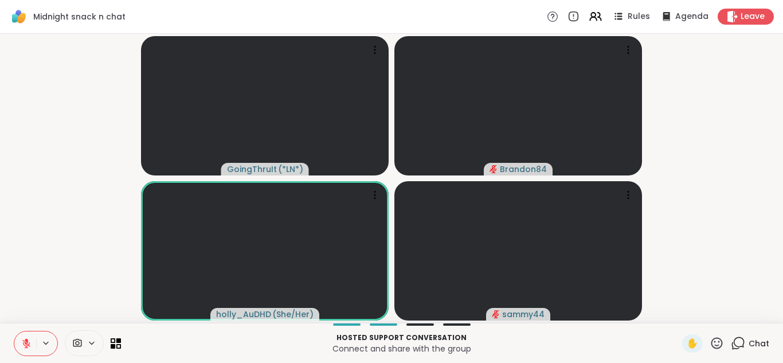
click at [22, 342] on icon at bounding box center [26, 343] width 10 height 10
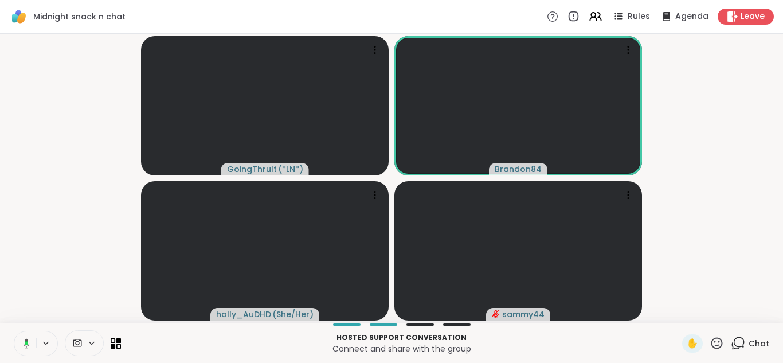
click at [22, 342] on icon at bounding box center [24, 343] width 10 height 10
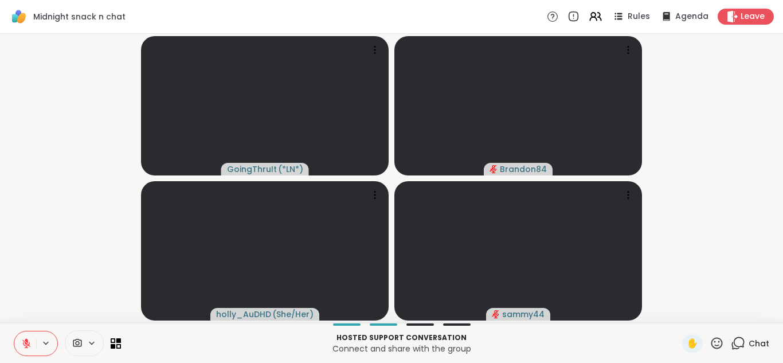
click at [83, 343] on span at bounding box center [76, 343] width 22 height 11
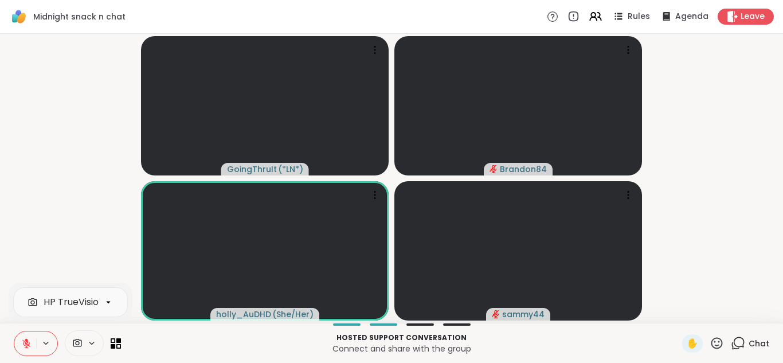
scroll to position [0, 44]
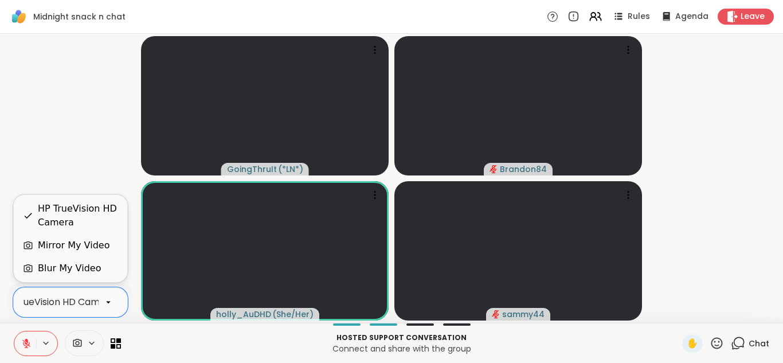
click at [91, 297] on div "HP TrueVision HD Camera" at bounding box center [57, 302] width 116 height 14
click at [97, 267] on div "Blur My Video" at bounding box center [70, 268] width 95 height 14
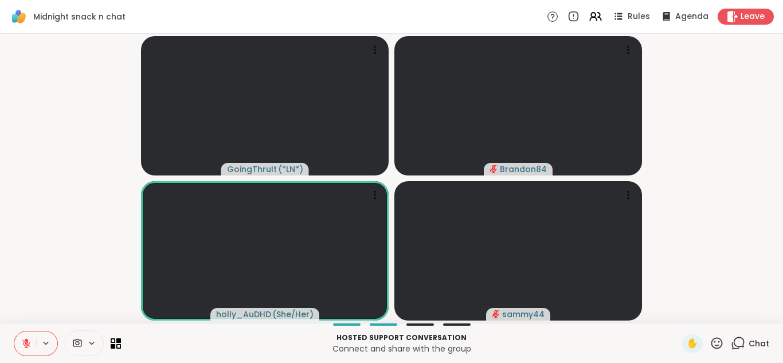
click at [731, 336] on icon at bounding box center [738, 343] width 14 height 14
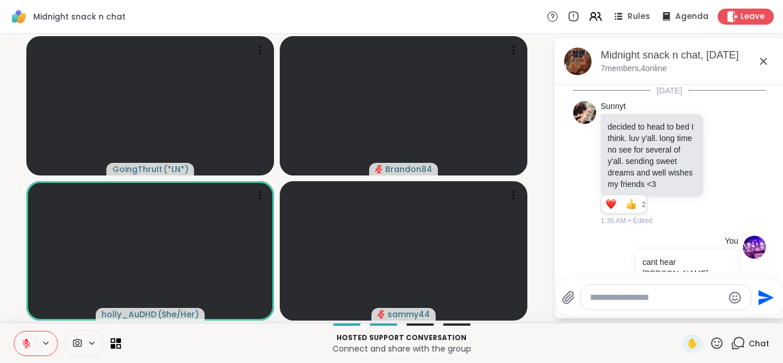
scroll to position [48, 0]
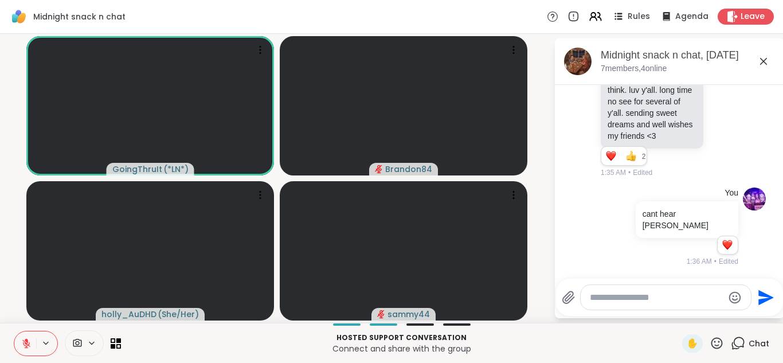
click at [629, 300] on textarea "Type your message" at bounding box center [657, 297] width 134 height 11
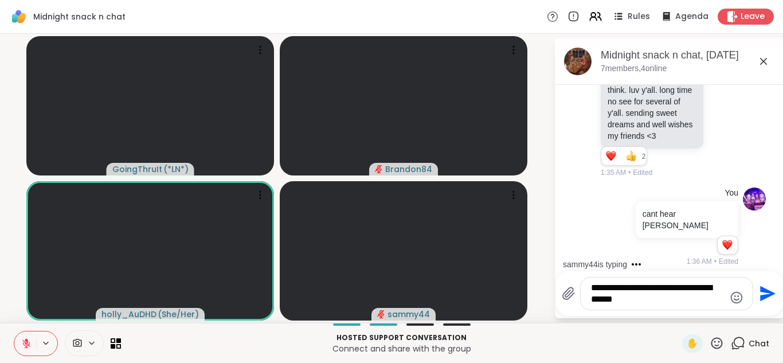
click at [638, 289] on textarea "**********" at bounding box center [658, 293] width 134 height 23
type textarea "**********"
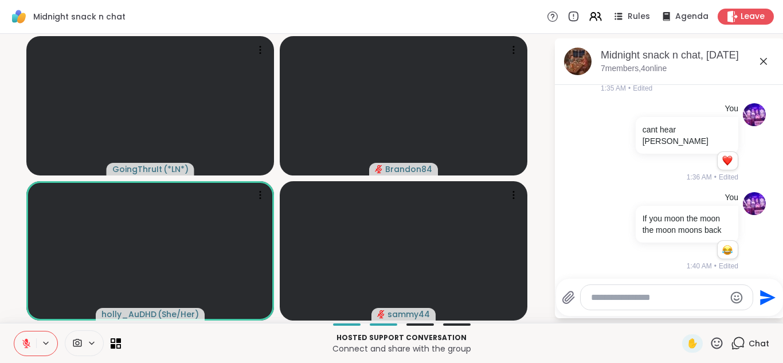
scroll to position [149, 0]
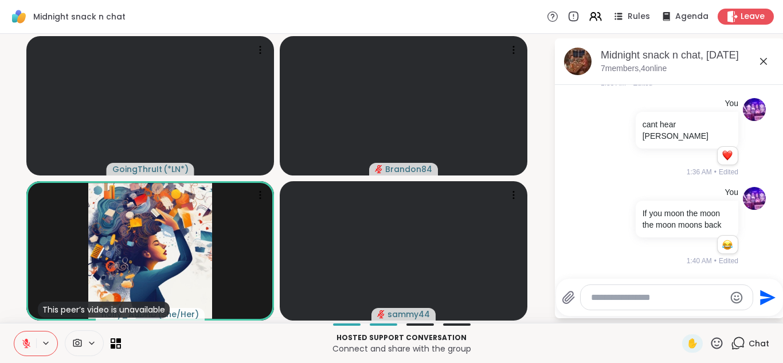
click at [23, 343] on icon at bounding box center [26, 343] width 8 height 8
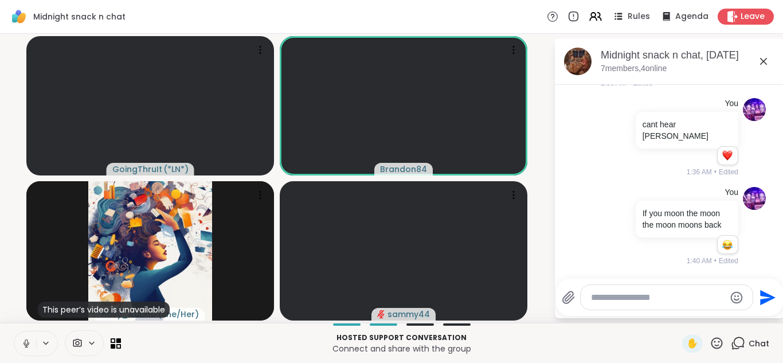
click at [23, 343] on icon at bounding box center [26, 343] width 10 height 10
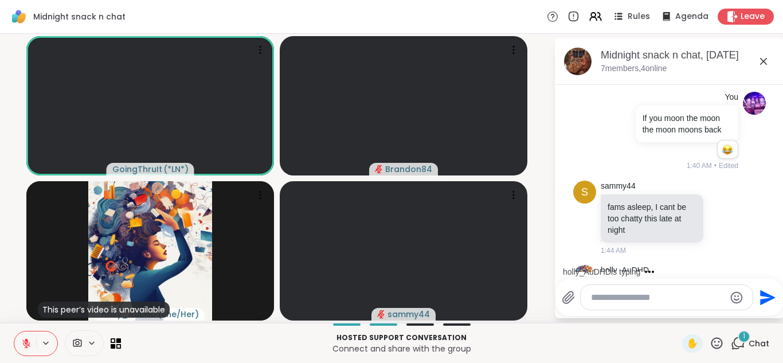
scroll to position [294, 0]
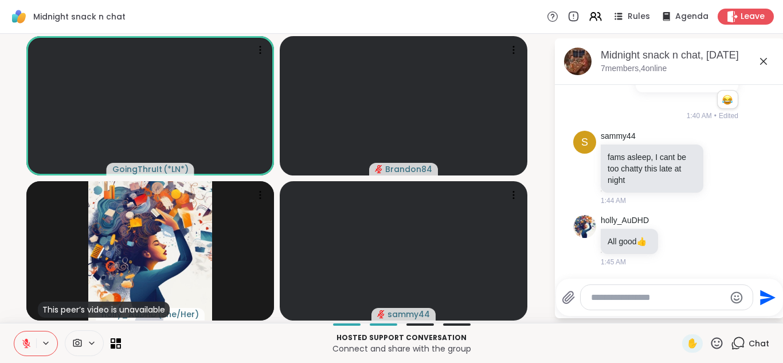
click at [23, 343] on icon at bounding box center [26, 343] width 8 height 8
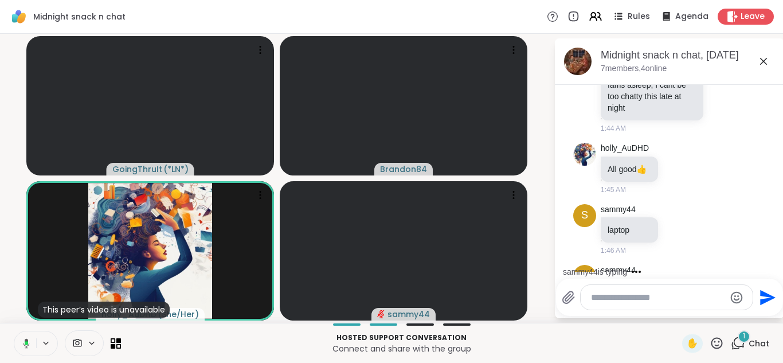
scroll to position [416, 0]
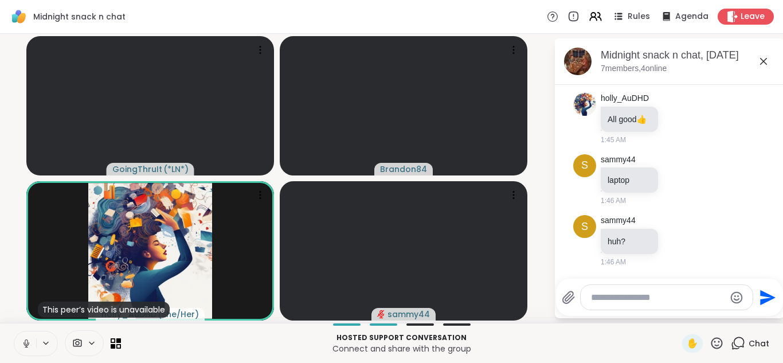
click at [23, 343] on icon at bounding box center [26, 343] width 10 height 10
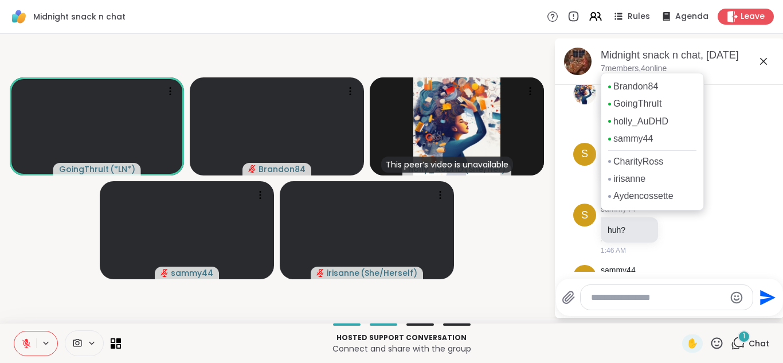
scroll to position [489, 0]
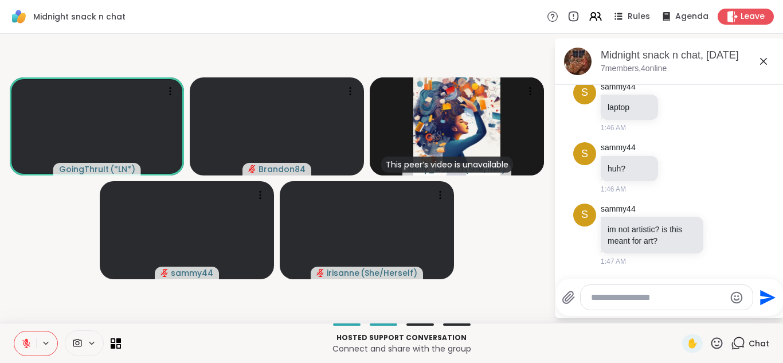
click at [25, 343] on icon at bounding box center [26, 343] width 10 height 10
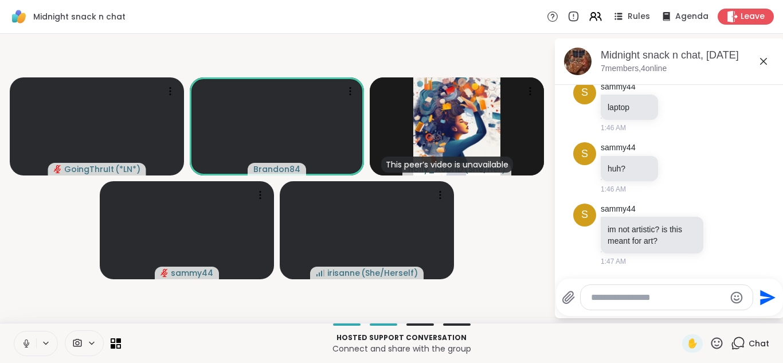
click at [25, 343] on icon at bounding box center [26, 343] width 10 height 10
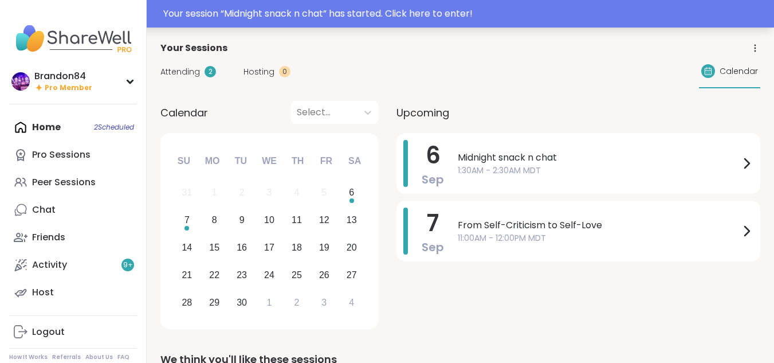
click at [376, 13] on div "Your session “ Midnight snack n chat ” has started. Click here to enter!" at bounding box center [465, 14] width 604 height 14
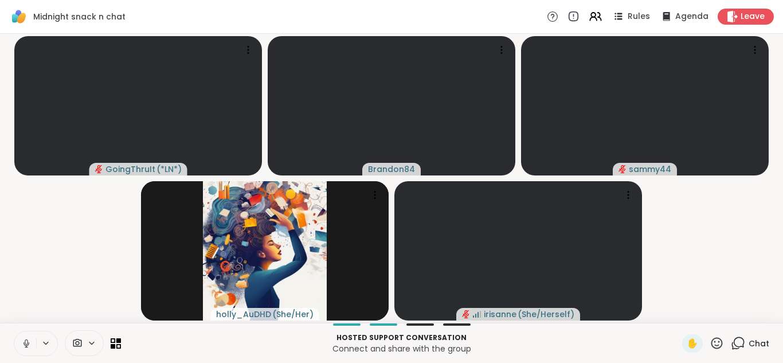
click at [91, 342] on icon at bounding box center [91, 343] width 9 height 10
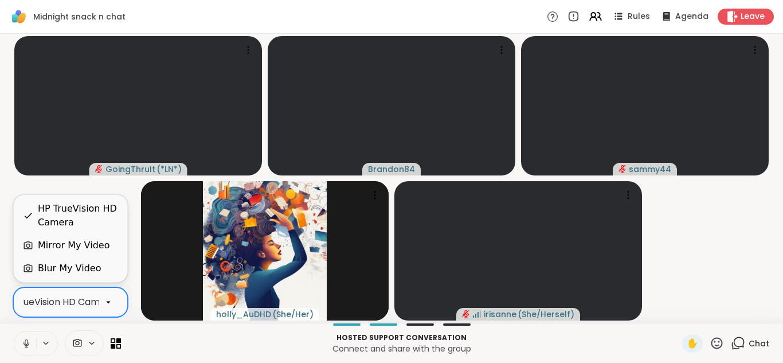
click at [100, 301] on div at bounding box center [108, 301] width 19 height 19
click at [80, 268] on div "Blur My Video" at bounding box center [69, 268] width 63 height 14
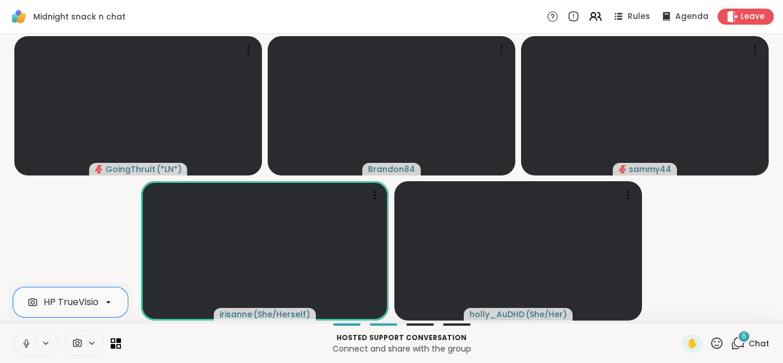
click at [22, 343] on icon at bounding box center [26, 343] width 10 height 10
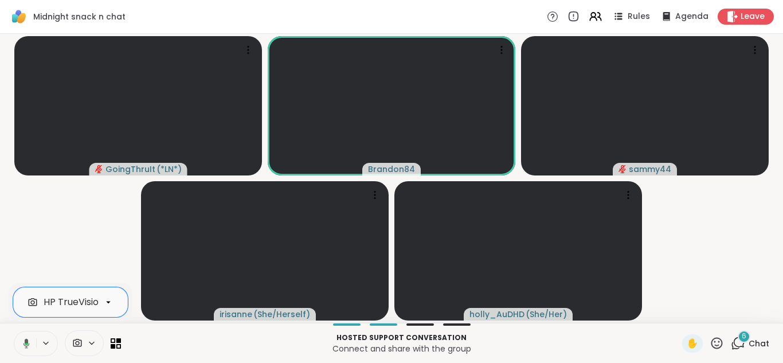
click at [22, 343] on icon at bounding box center [24, 343] width 10 height 10
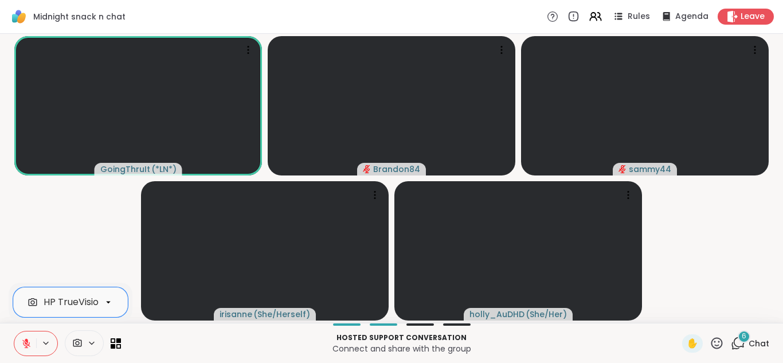
click at [22, 343] on icon at bounding box center [26, 343] width 10 height 10
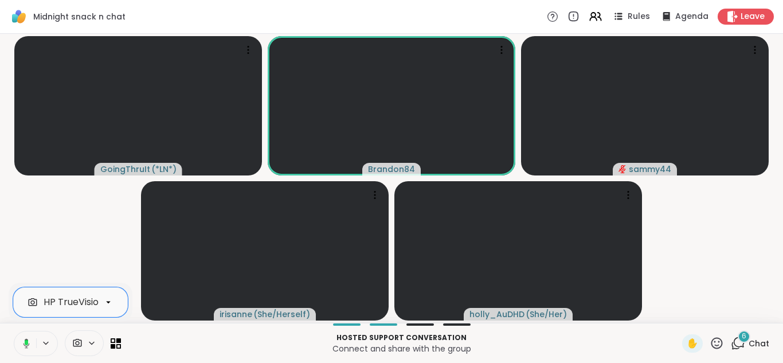
click at [22, 343] on icon at bounding box center [24, 343] width 10 height 10
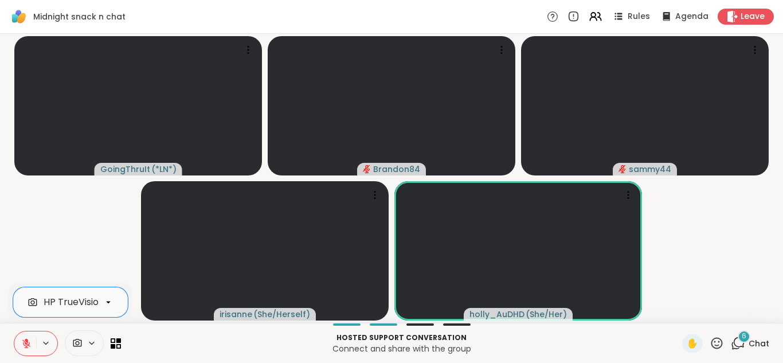
click at [22, 343] on icon at bounding box center [26, 343] width 10 height 10
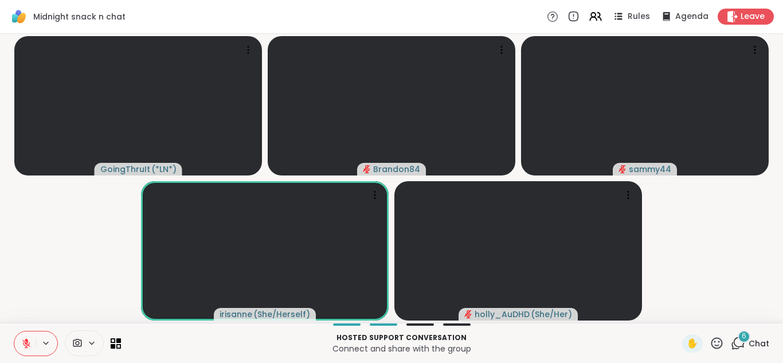
click at [748, 338] on span "Chat" at bounding box center [758, 343] width 21 height 11
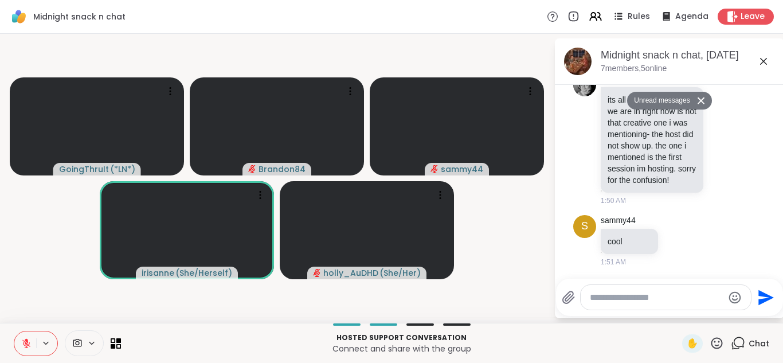
scroll to position [1012, 0]
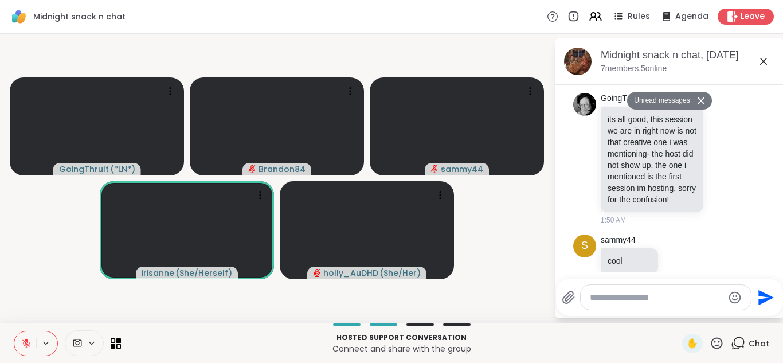
click at [25, 340] on icon at bounding box center [26, 343] width 10 height 10
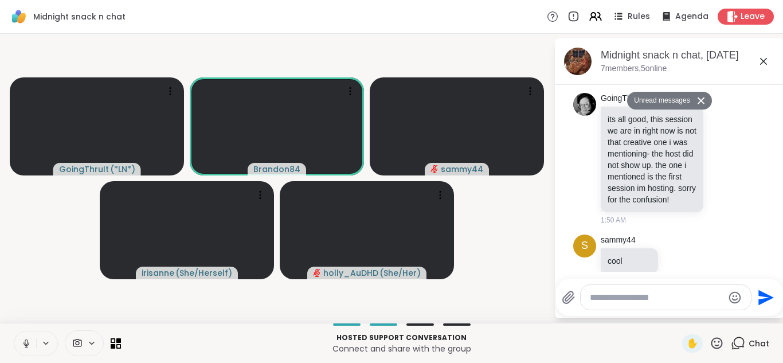
click at [25, 340] on icon at bounding box center [26, 343] width 10 height 10
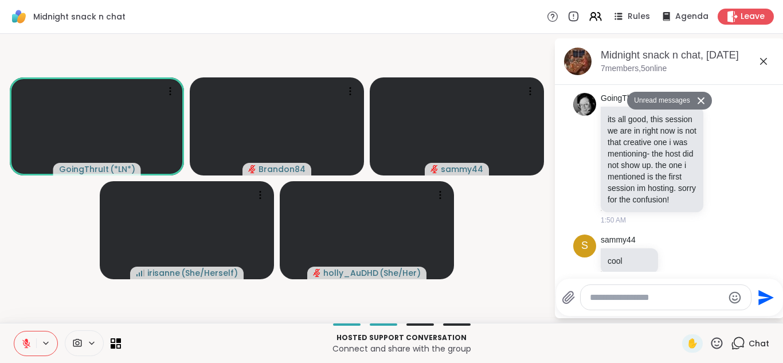
click at [25, 340] on icon at bounding box center [26, 343] width 10 height 10
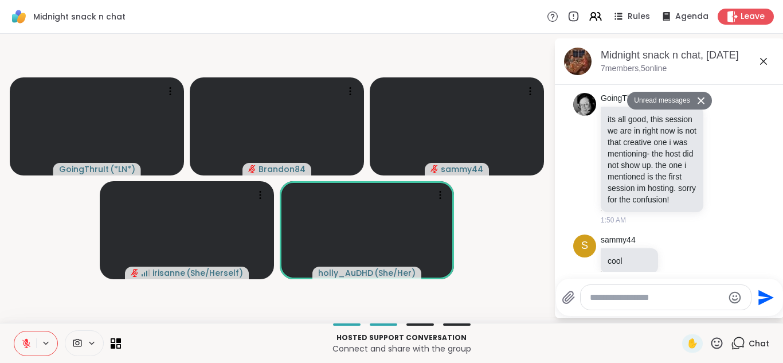
click at [25, 340] on icon at bounding box center [26, 343] width 10 height 10
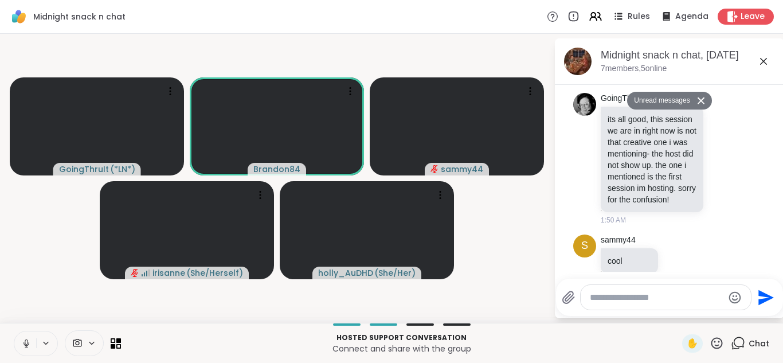
click at [25, 340] on icon at bounding box center [26, 343] width 10 height 10
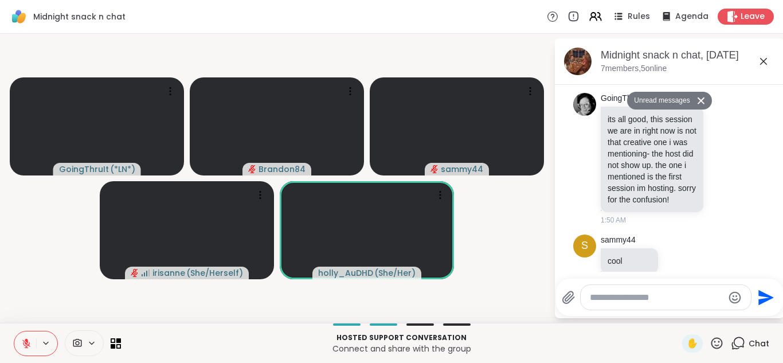
click at [25, 340] on icon at bounding box center [26, 343] width 10 height 10
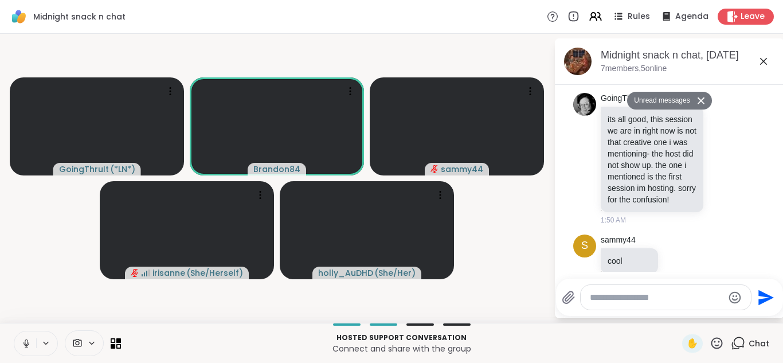
click at [25, 340] on icon at bounding box center [26, 343] width 10 height 10
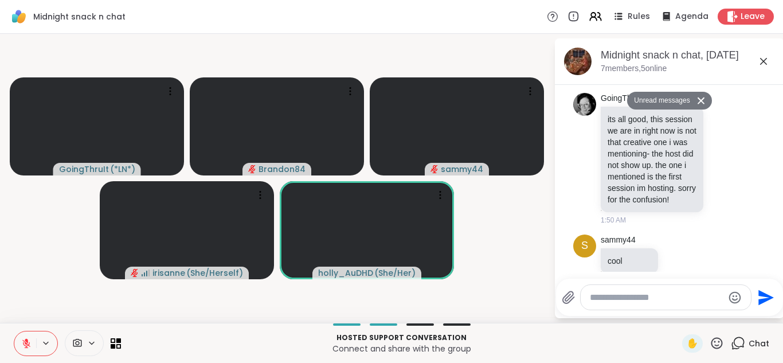
click at [711, 341] on icon at bounding box center [716, 342] width 11 height 11
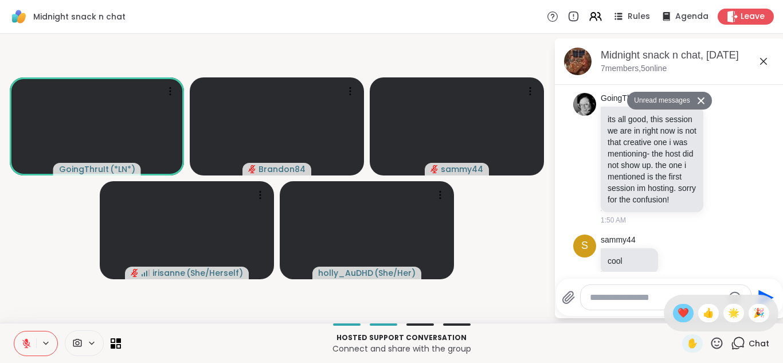
click at [673, 309] on div "❤️" at bounding box center [683, 313] width 21 height 18
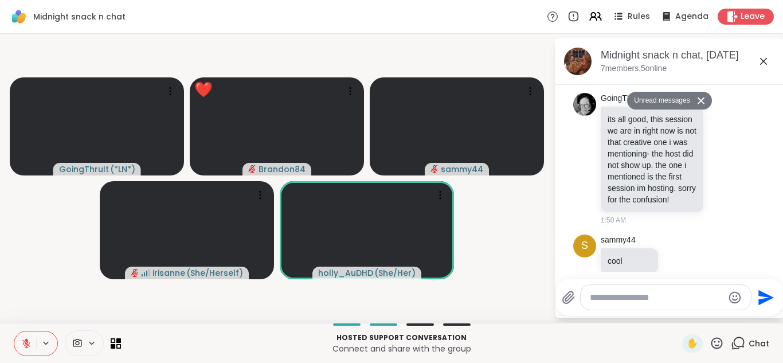
click at [26, 341] on icon at bounding box center [26, 340] width 3 height 5
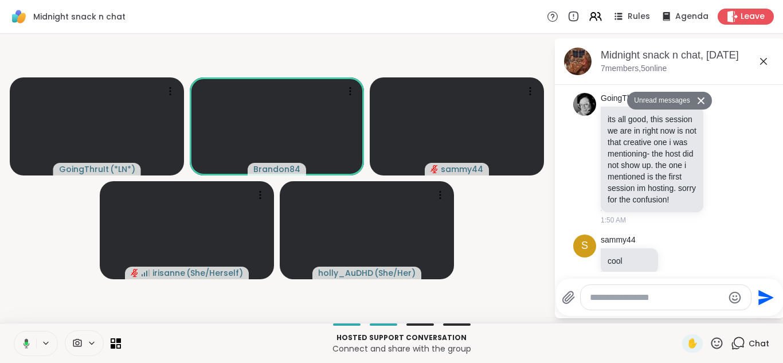
click at [26, 341] on icon at bounding box center [26, 343] width 6 height 10
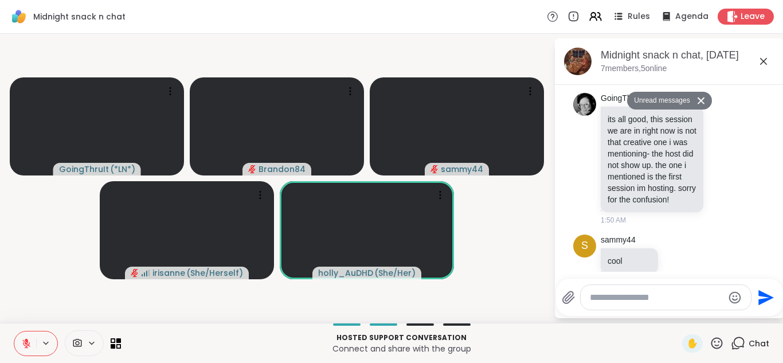
click at [26, 341] on icon at bounding box center [26, 340] width 3 height 5
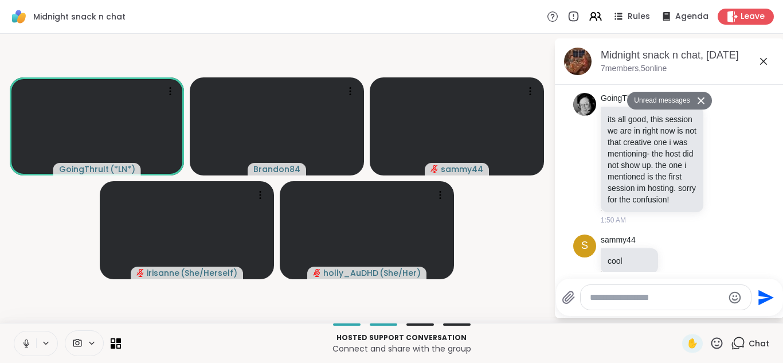
click at [32, 338] on button at bounding box center [25, 343] width 22 height 24
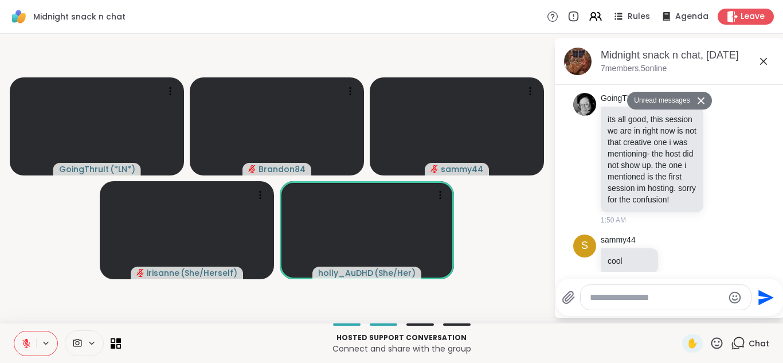
click at [25, 346] on icon at bounding box center [26, 343] width 10 height 10
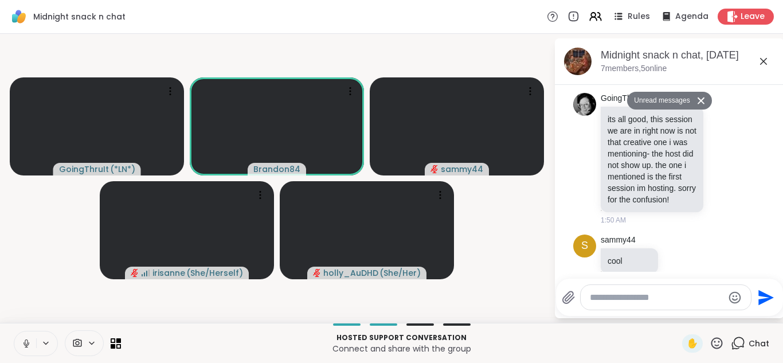
click at [25, 346] on icon at bounding box center [26, 343] width 10 height 10
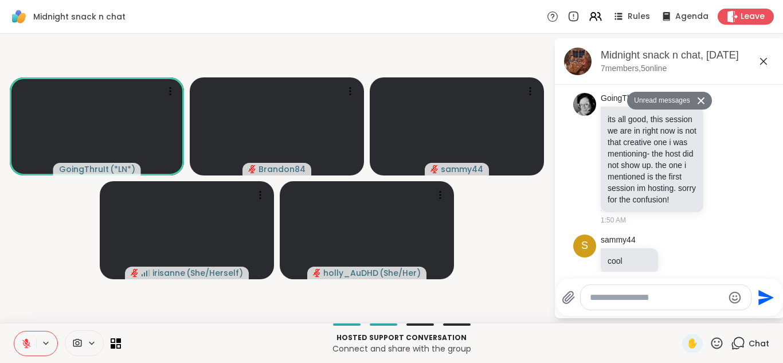
click at [25, 346] on icon at bounding box center [26, 343] width 10 height 10
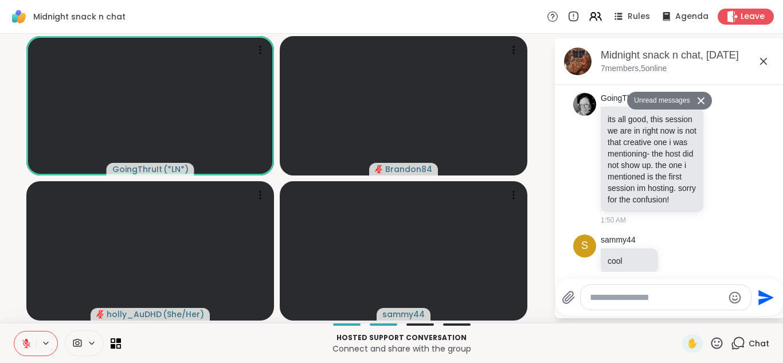
click at [25, 346] on icon at bounding box center [26, 343] width 10 height 10
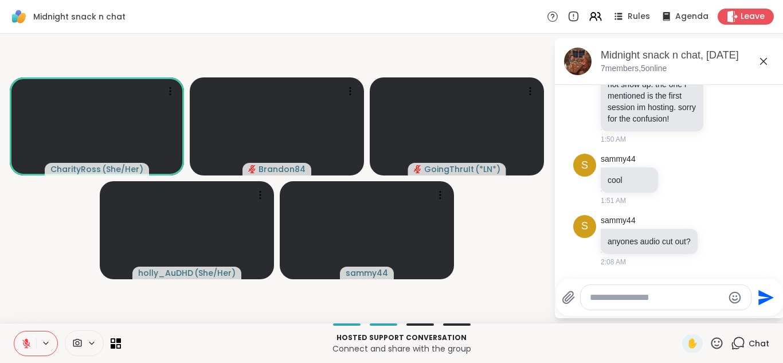
scroll to position [1123, 0]
click at [25, 346] on icon at bounding box center [26, 343] width 10 height 10
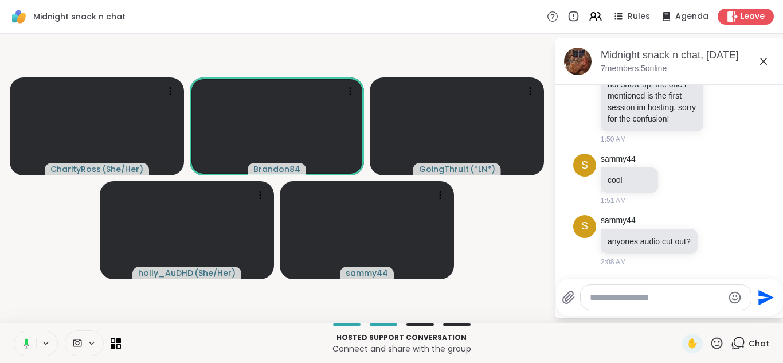
click at [25, 346] on icon at bounding box center [24, 343] width 10 height 10
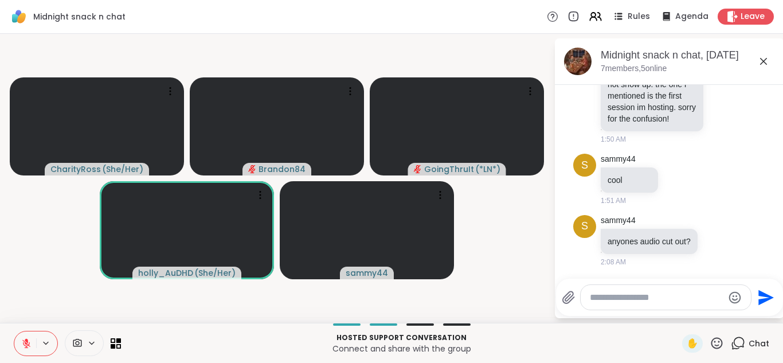
click at [30, 337] on button at bounding box center [25, 343] width 22 height 24
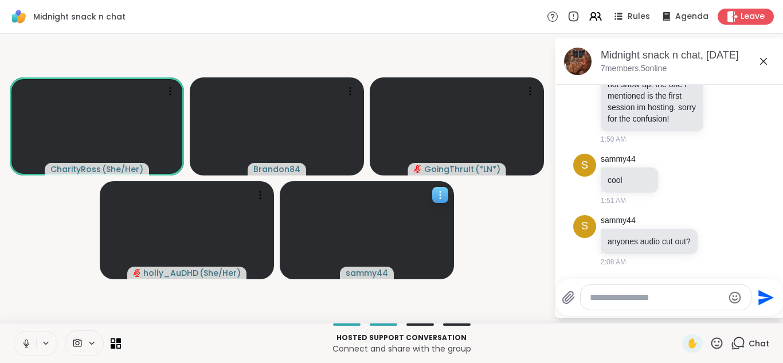
click at [439, 194] on icon at bounding box center [439, 194] width 11 height 11
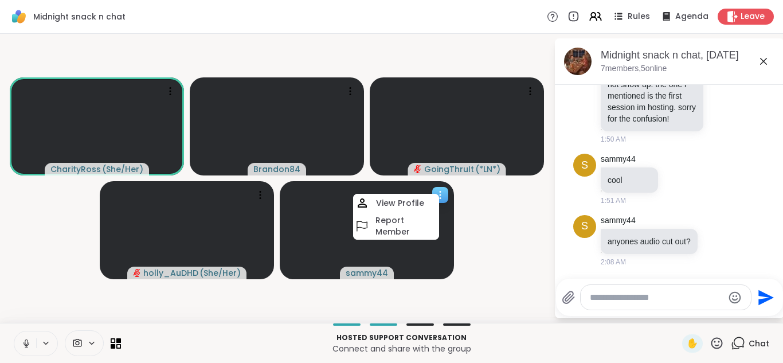
click at [439, 194] on icon at bounding box center [439, 194] width 11 height 11
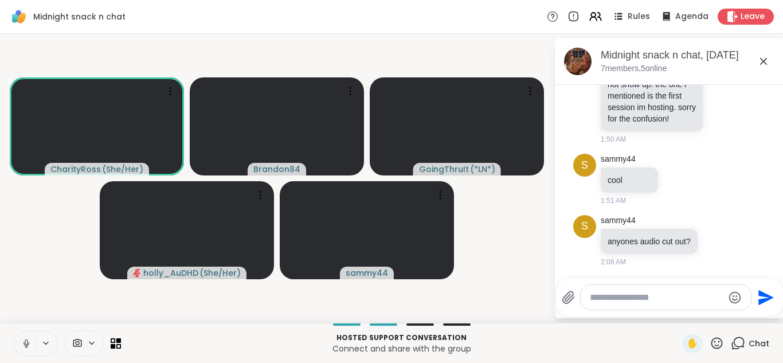
click at [24, 339] on icon at bounding box center [26, 343] width 10 height 10
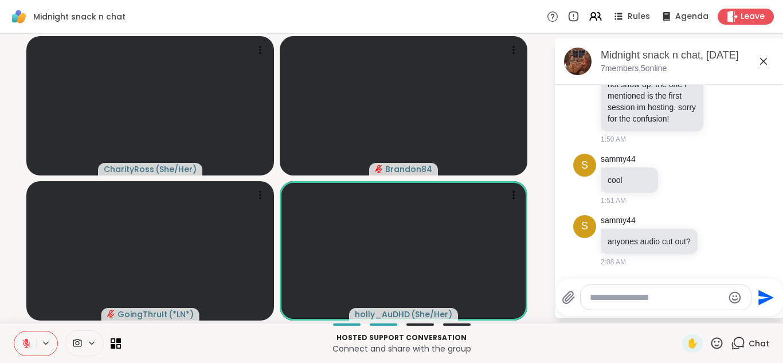
click at [24, 339] on icon at bounding box center [26, 343] width 10 height 10
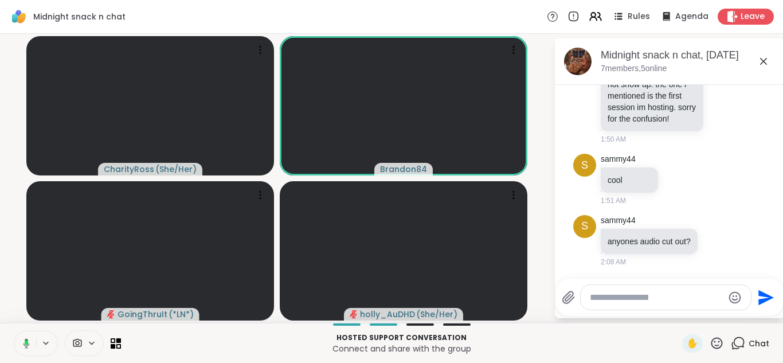
click at [24, 339] on icon at bounding box center [24, 343] width 10 height 10
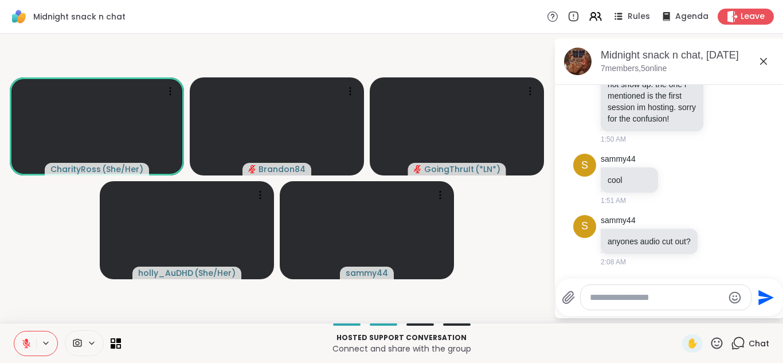
click at [14, 331] on button at bounding box center [25, 343] width 22 height 24
click at [13, 331] on button at bounding box center [24, 343] width 23 height 24
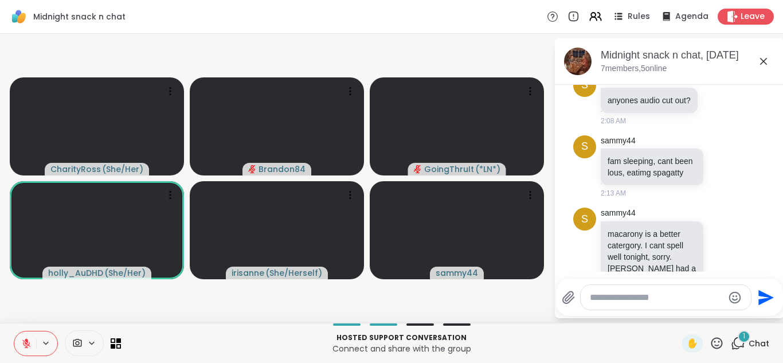
scroll to position [1325, 0]
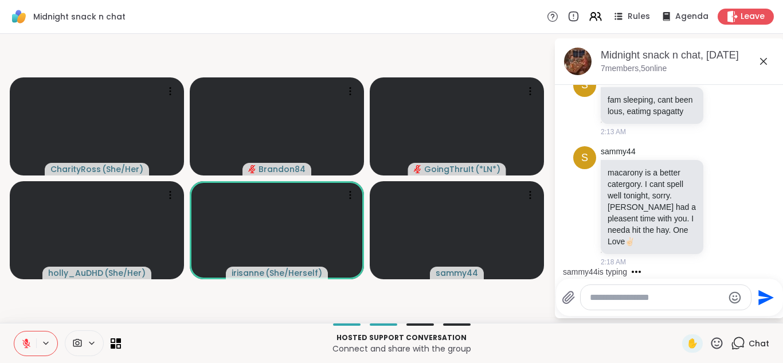
click at [24, 339] on icon at bounding box center [26, 343] width 10 height 10
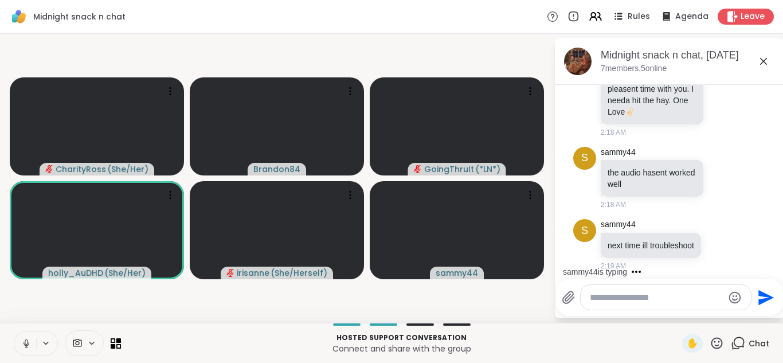
scroll to position [1470, 0]
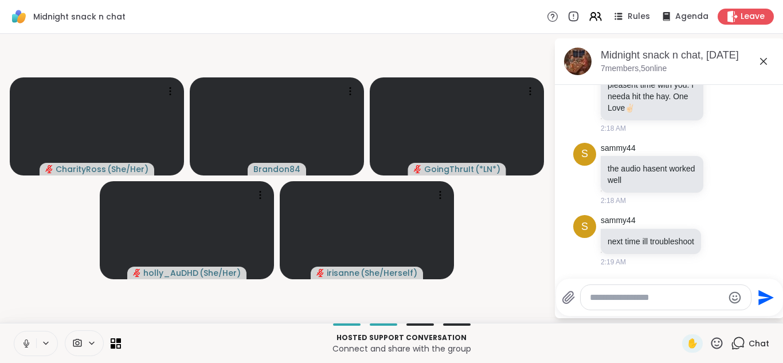
click at [596, 296] on textarea "Type your message" at bounding box center [657, 297] width 134 height 11
type textarea "**********"
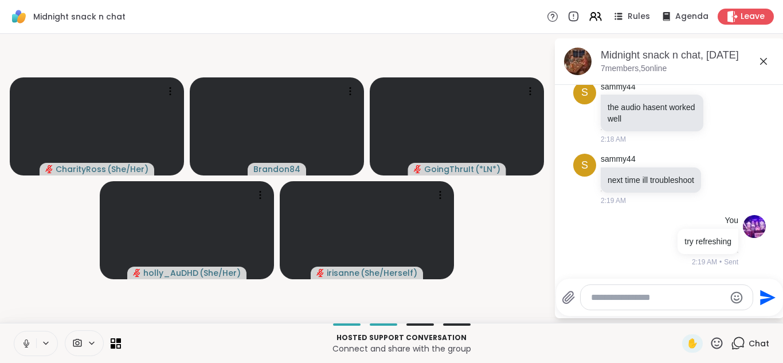
scroll to position [1531, 0]
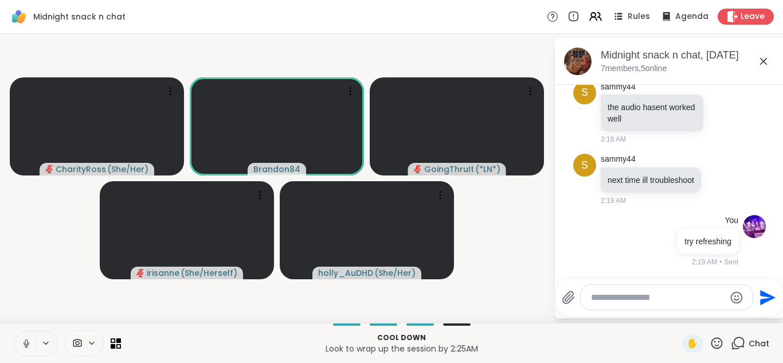
click at [29, 339] on icon at bounding box center [26, 343] width 10 height 10
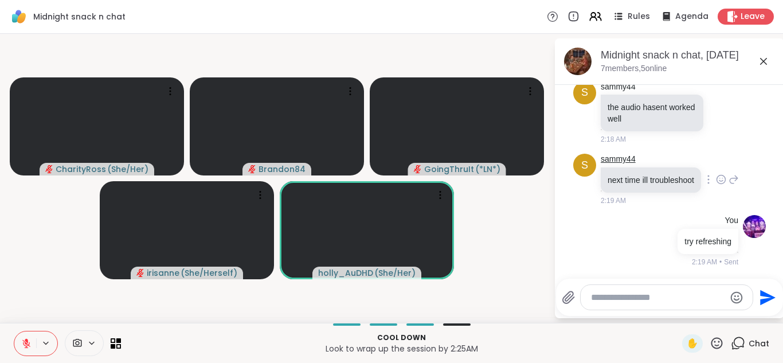
click at [619, 154] on link "sammy44" at bounding box center [618, 159] width 35 height 11
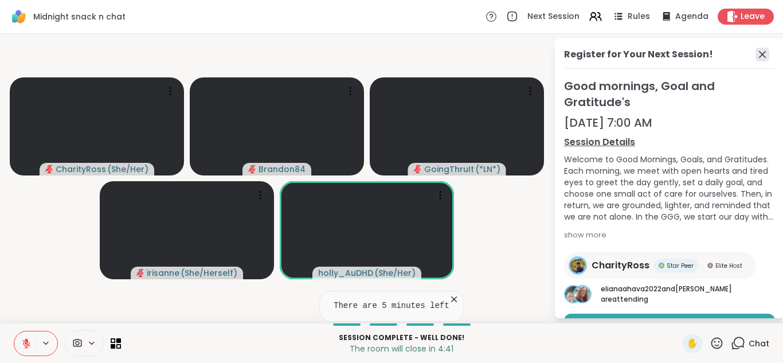
click at [756, 54] on icon at bounding box center [762, 55] width 14 height 14
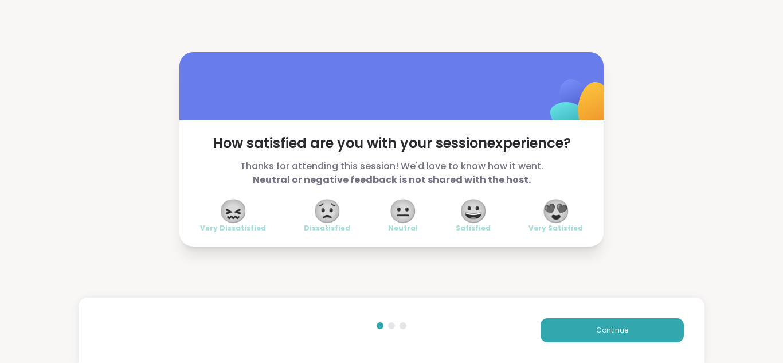
click at [558, 211] on span "😍" at bounding box center [556, 211] width 29 height 21
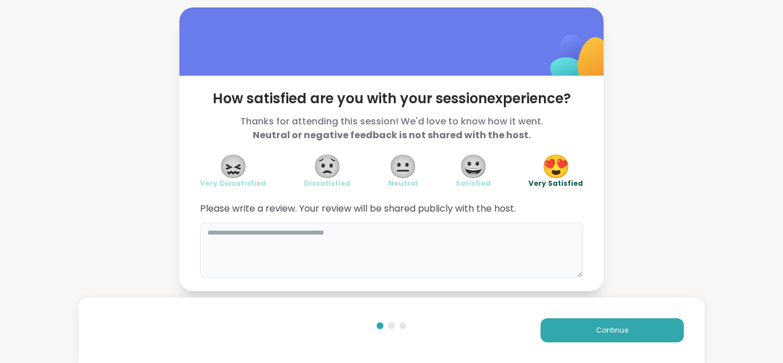
click at [428, 250] on textarea at bounding box center [391, 249] width 383 height 55
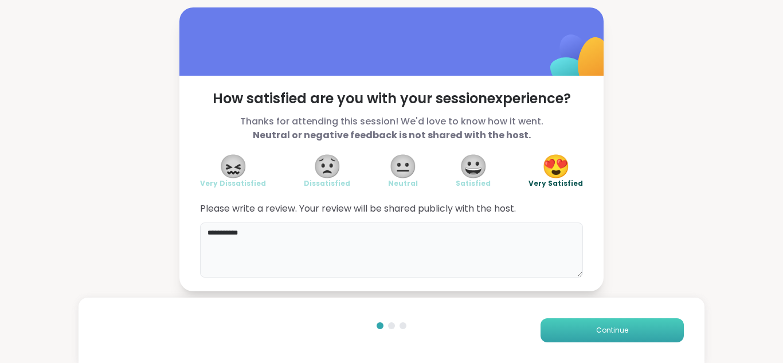
type textarea "**********"
click at [586, 321] on button "Continue" at bounding box center [611, 330] width 143 height 24
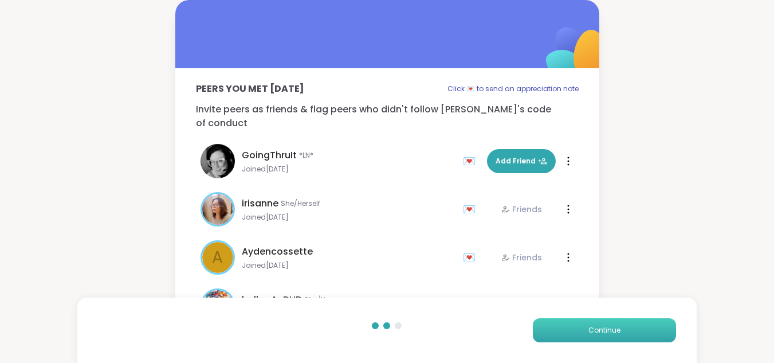
click at [605, 328] on span "Continue" at bounding box center [605, 330] width 32 height 10
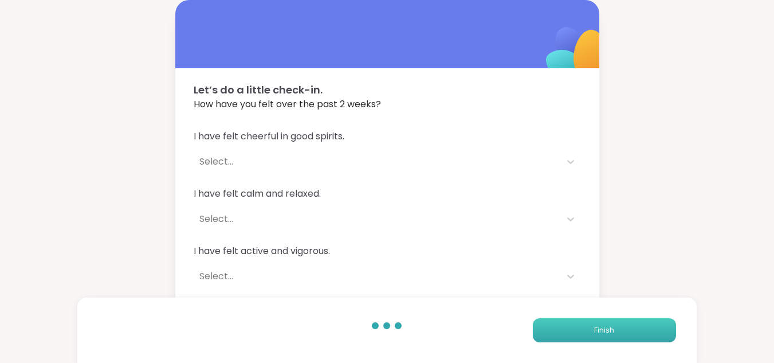
click at [605, 328] on span "Finish" at bounding box center [604, 330] width 20 height 10
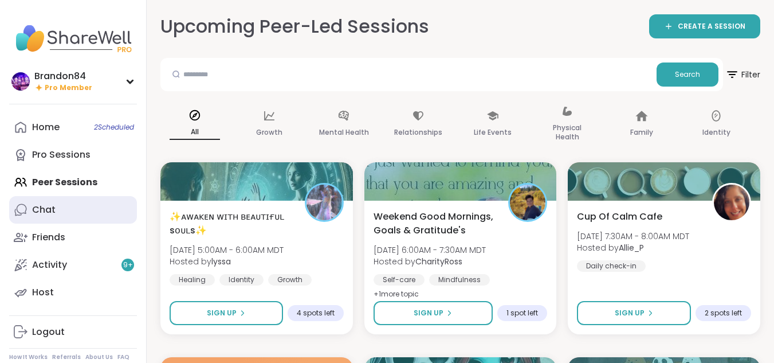
click at [45, 209] on div "Chat" at bounding box center [43, 209] width 23 height 13
